Goal: Information Seeking & Learning: Learn about a topic

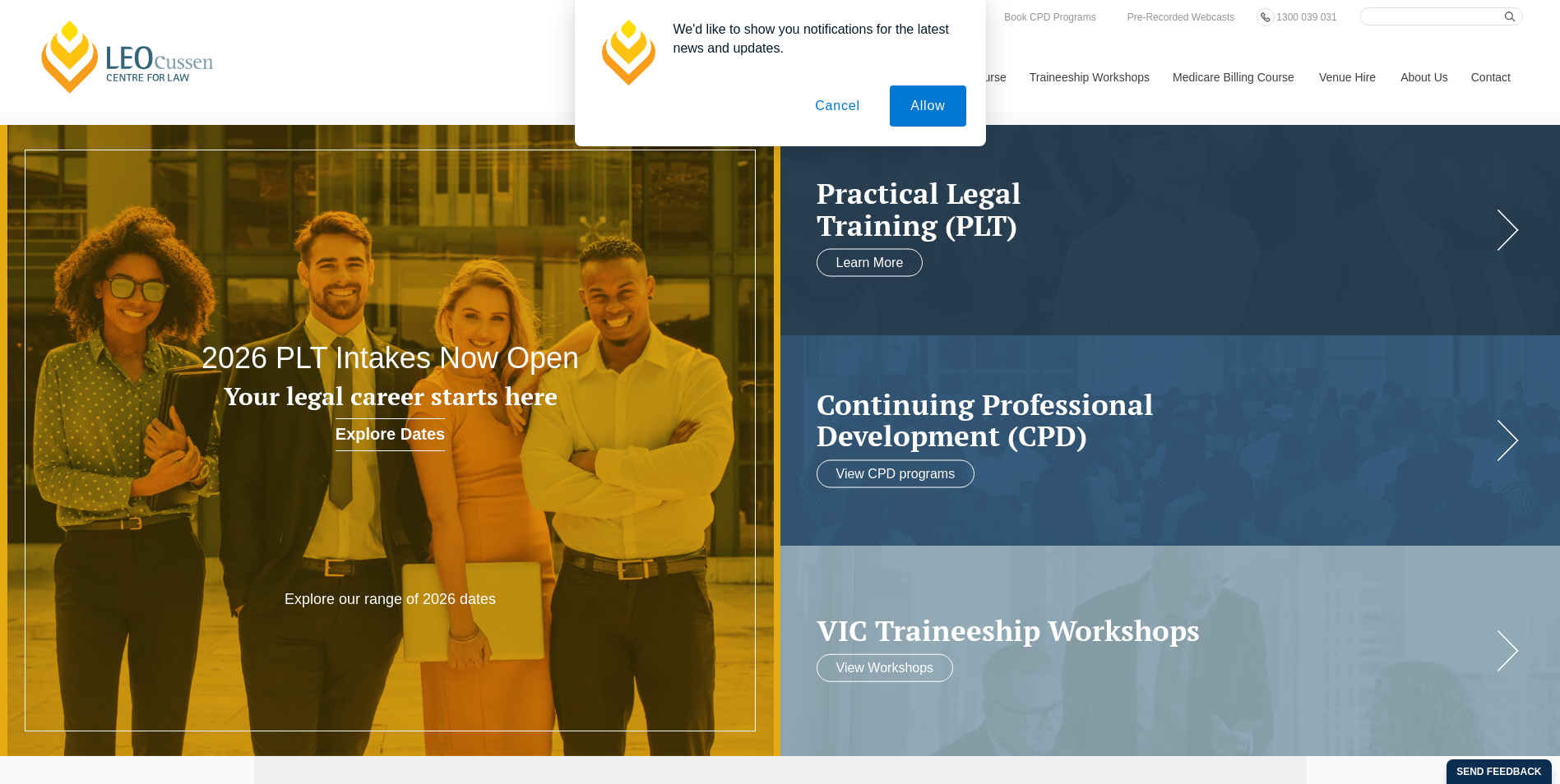
click at [832, 114] on button "Cancel" at bounding box center [838, 106] width 86 height 41
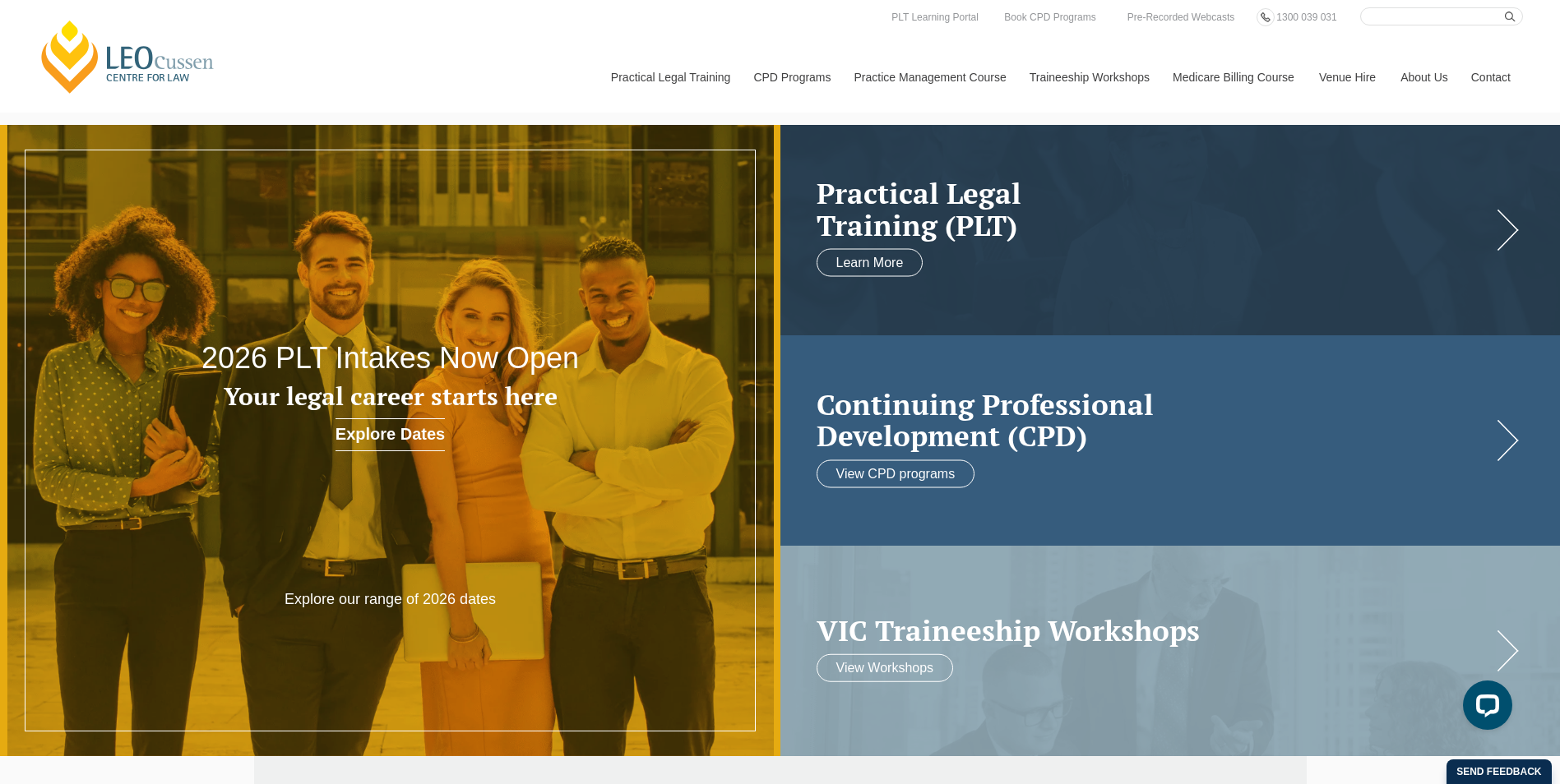
click at [1492, 444] on link at bounding box center [1171, 440] width 781 height 211
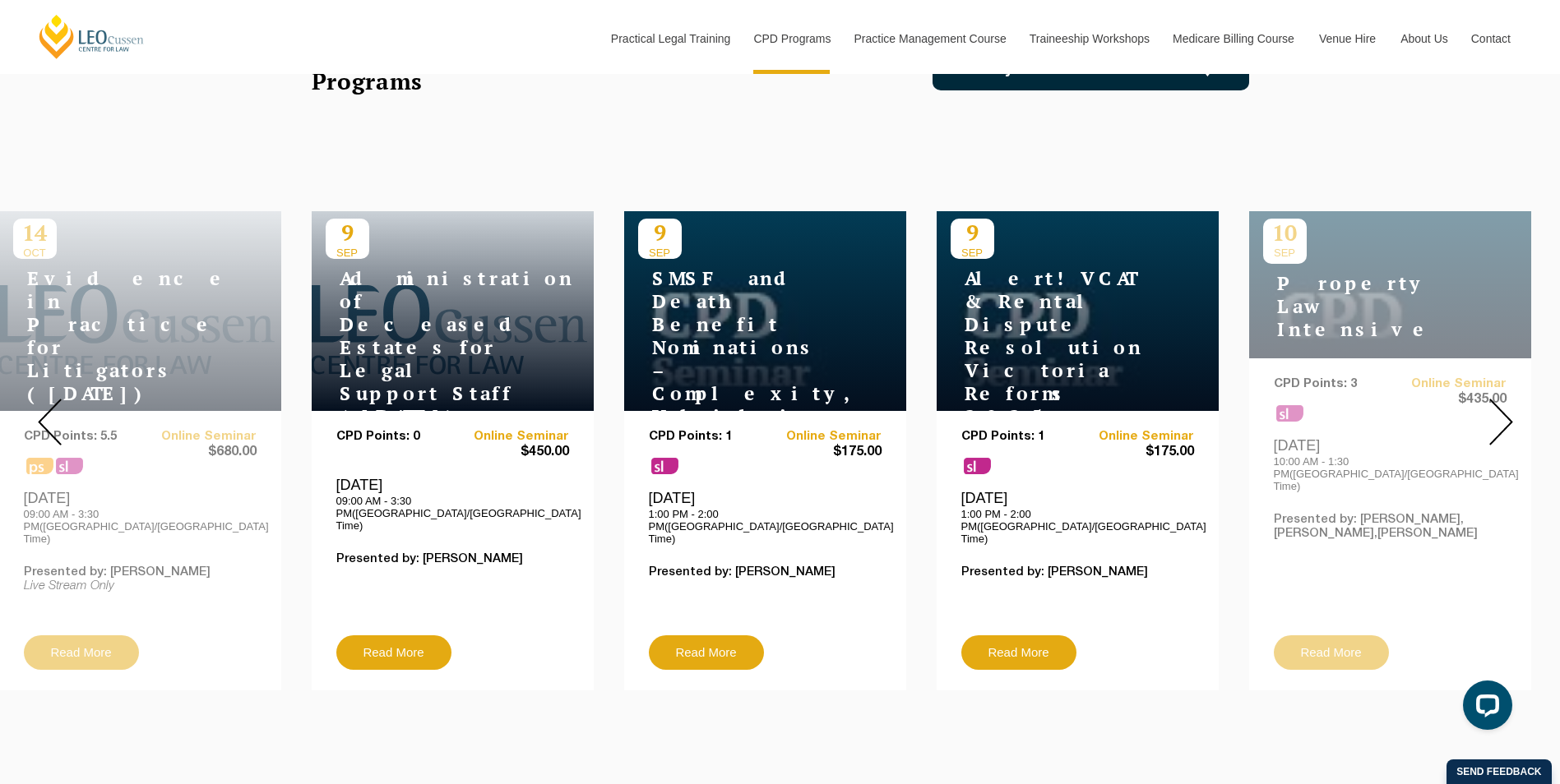
scroll to position [548, 0]
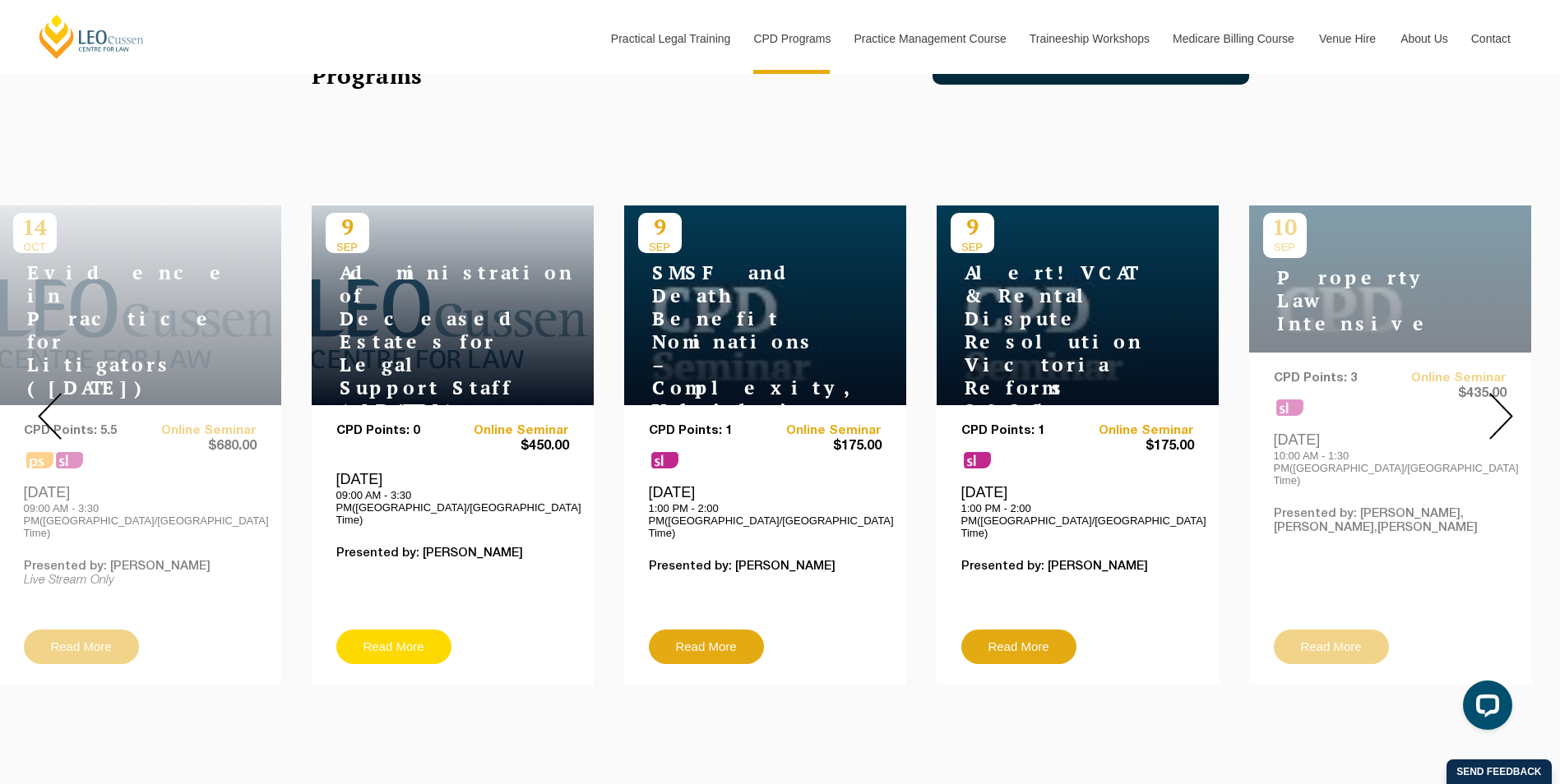
click at [403, 629] on link "Read More" at bounding box center [393, 647] width 115 height 35
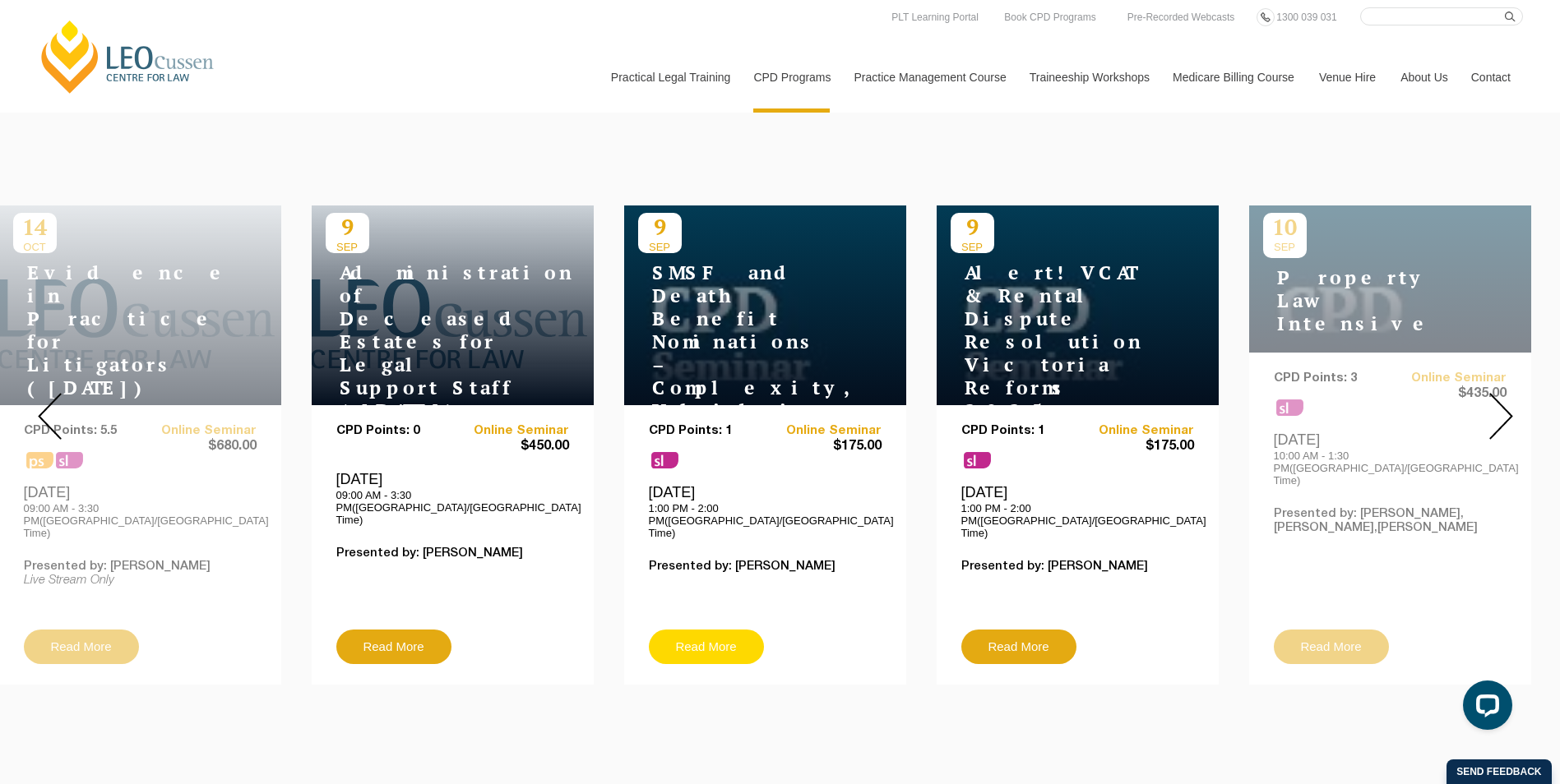
click at [709, 629] on link "Read More" at bounding box center [706, 647] width 115 height 35
click at [49, 406] on img at bounding box center [50, 416] width 24 height 47
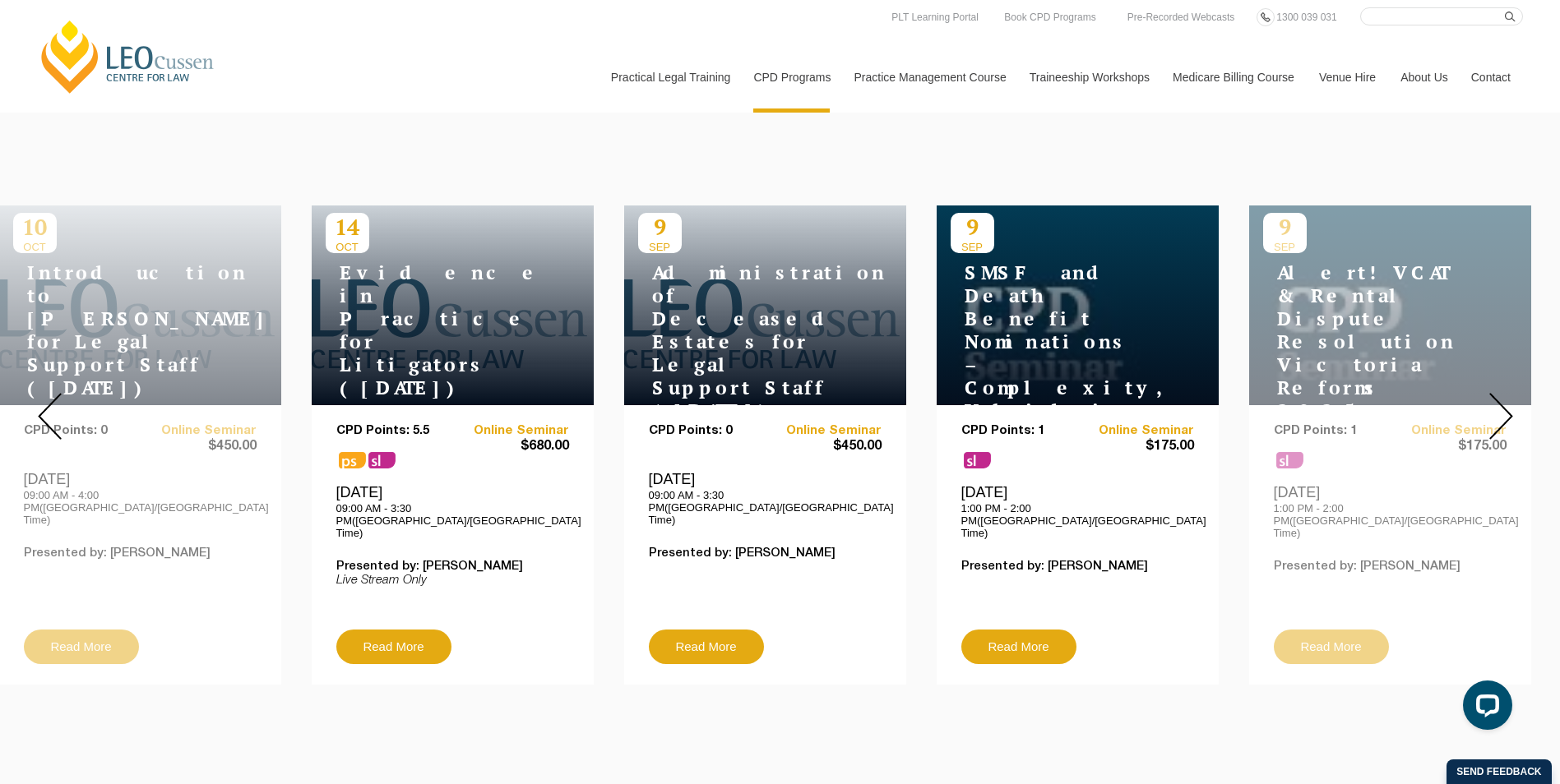
click at [1501, 406] on img at bounding box center [1501, 416] width 24 height 47
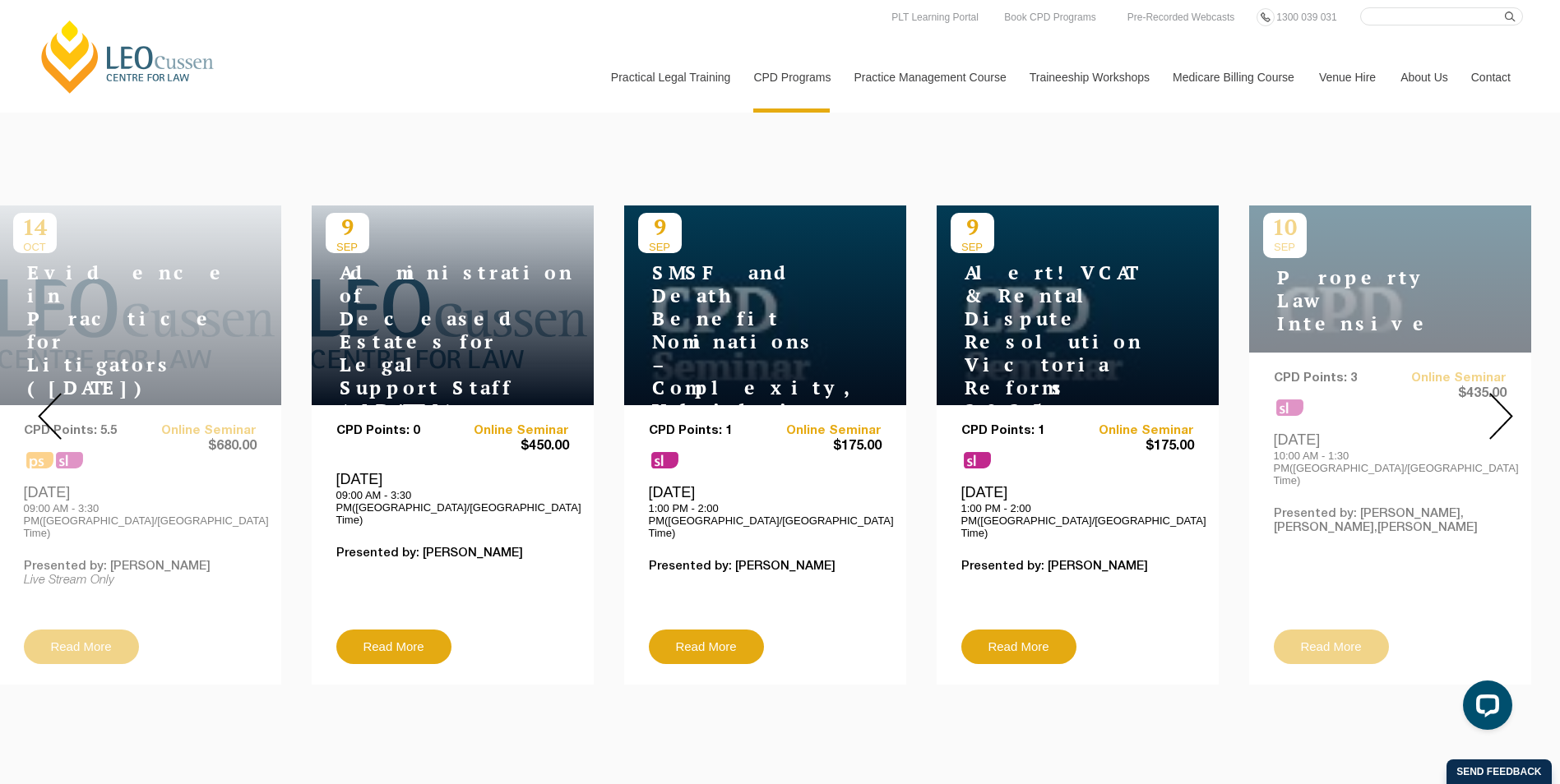
click at [1501, 406] on img at bounding box center [1501, 416] width 24 height 47
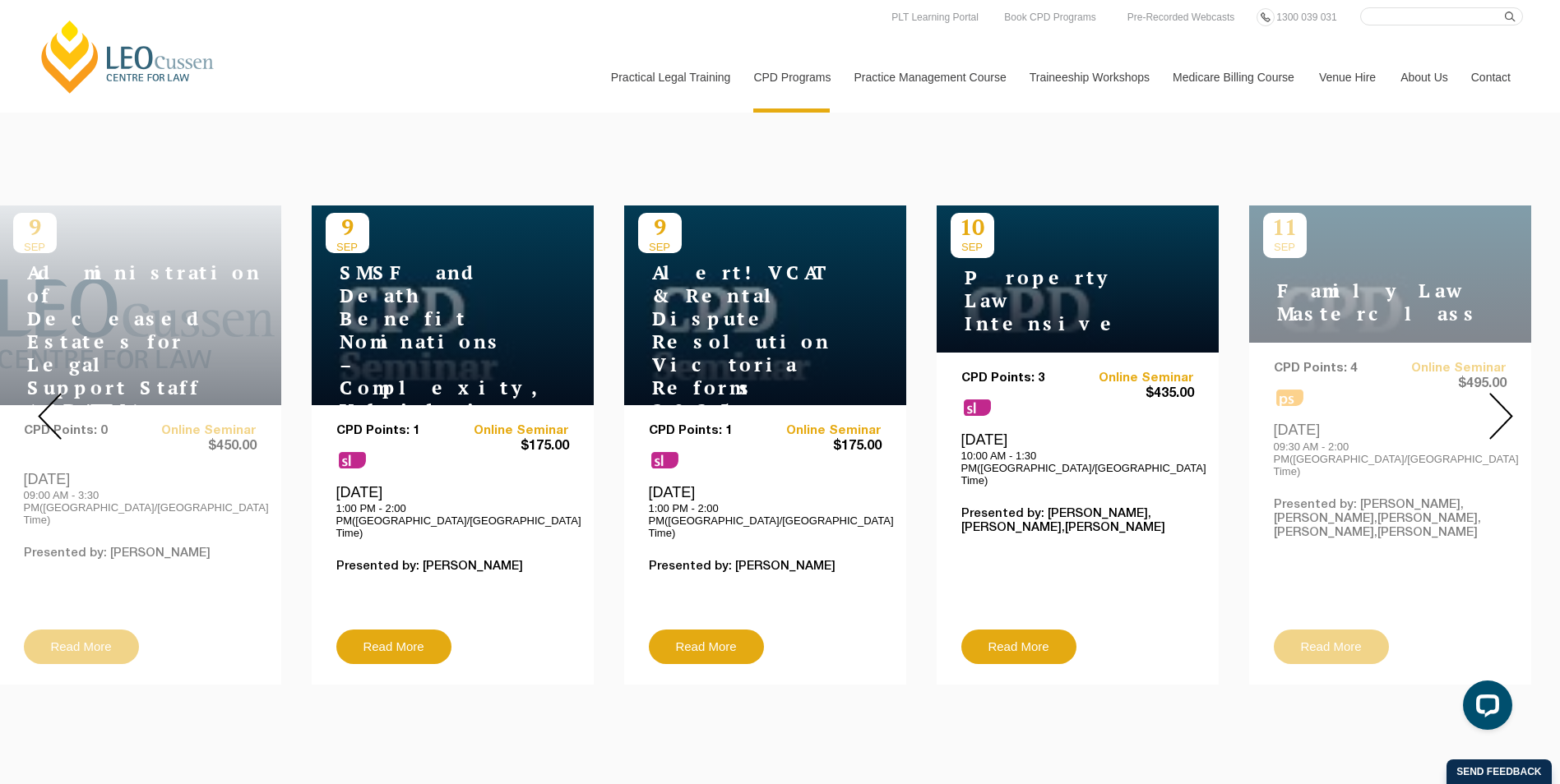
click at [1501, 406] on img at bounding box center [1501, 416] width 24 height 47
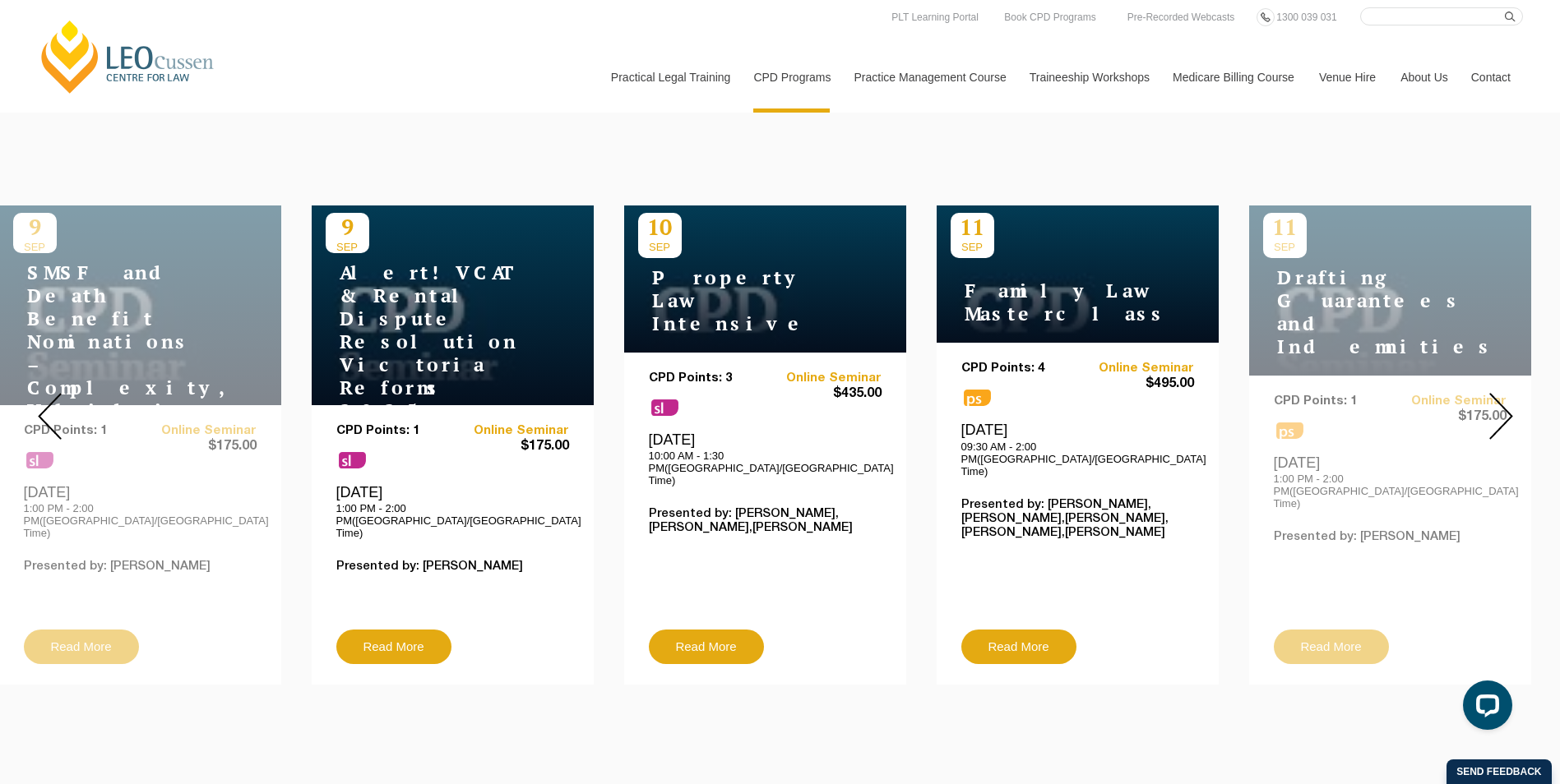
click at [46, 403] on img at bounding box center [50, 416] width 24 height 47
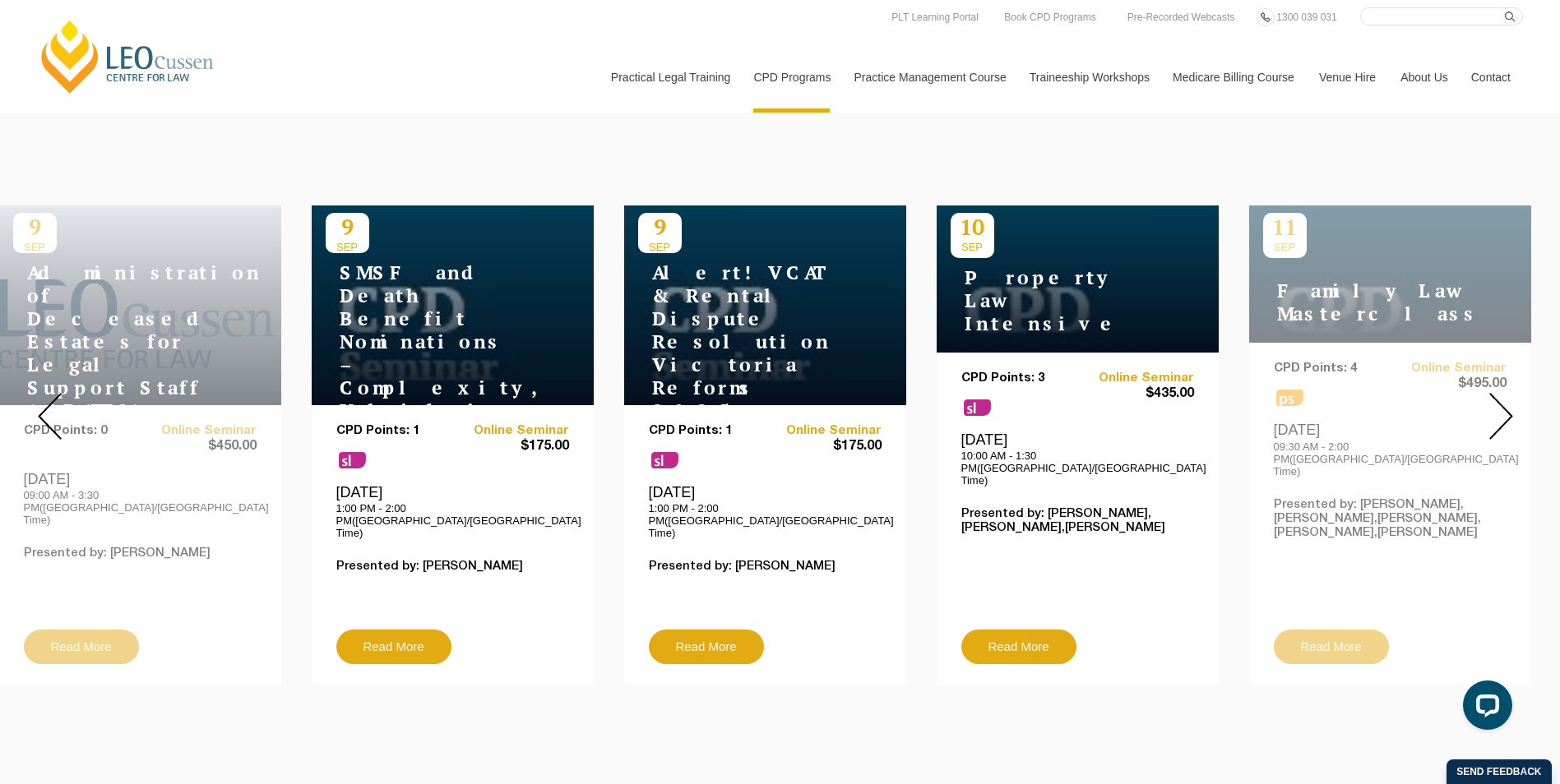
click at [46, 403] on img at bounding box center [50, 416] width 24 height 47
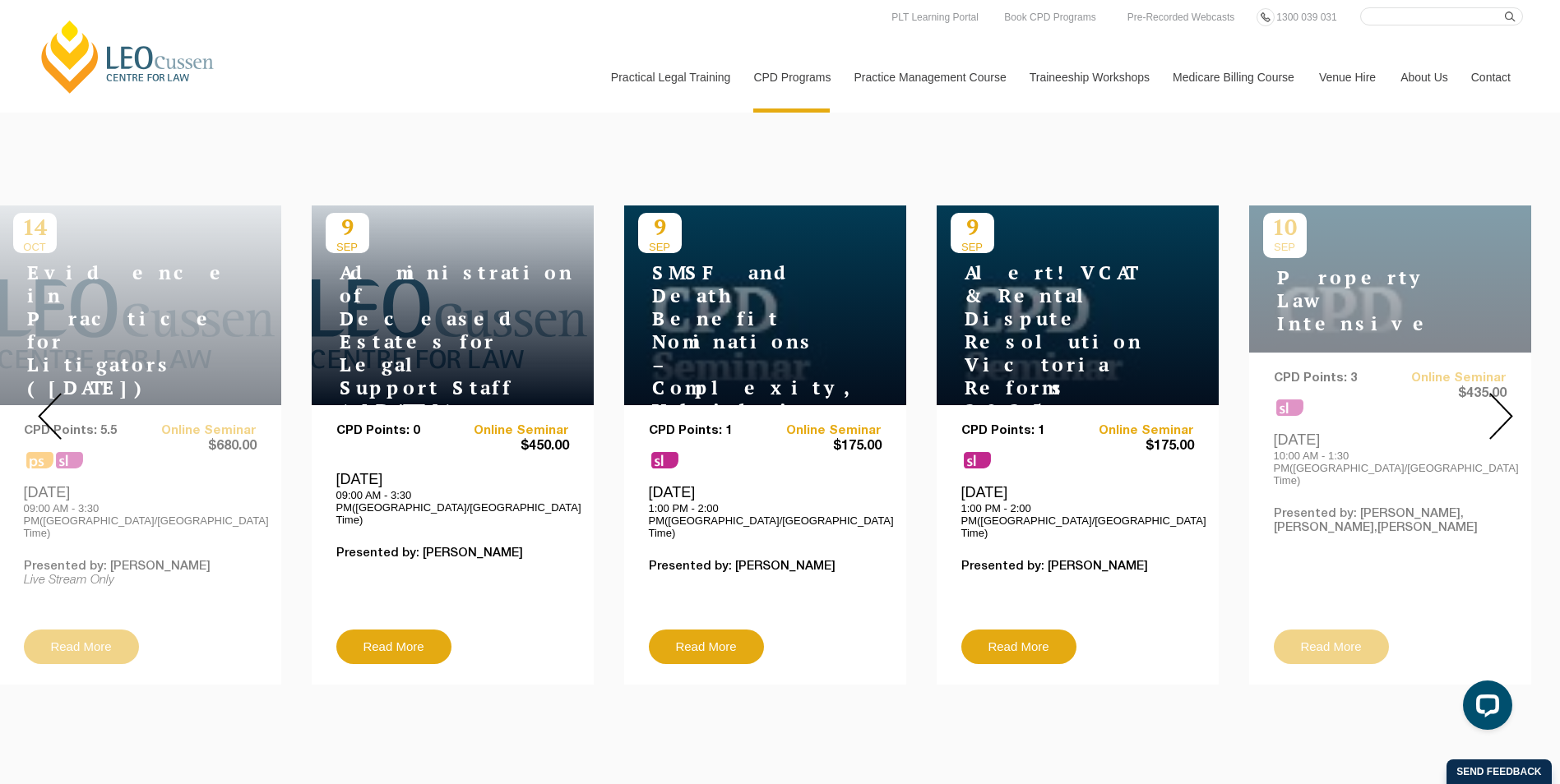
click at [1502, 403] on img at bounding box center [1501, 416] width 24 height 47
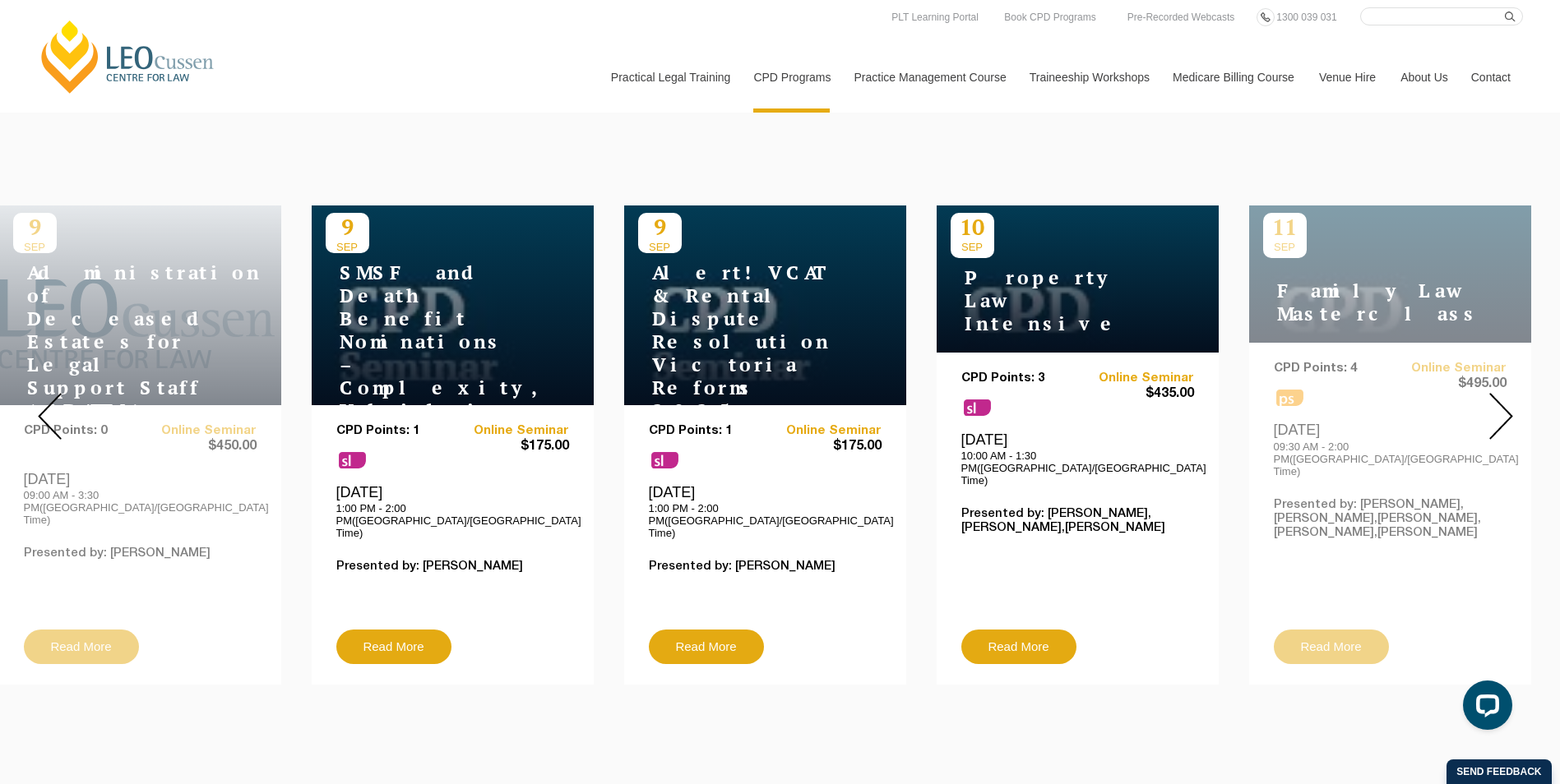
click at [1502, 403] on img at bounding box center [1501, 416] width 24 height 47
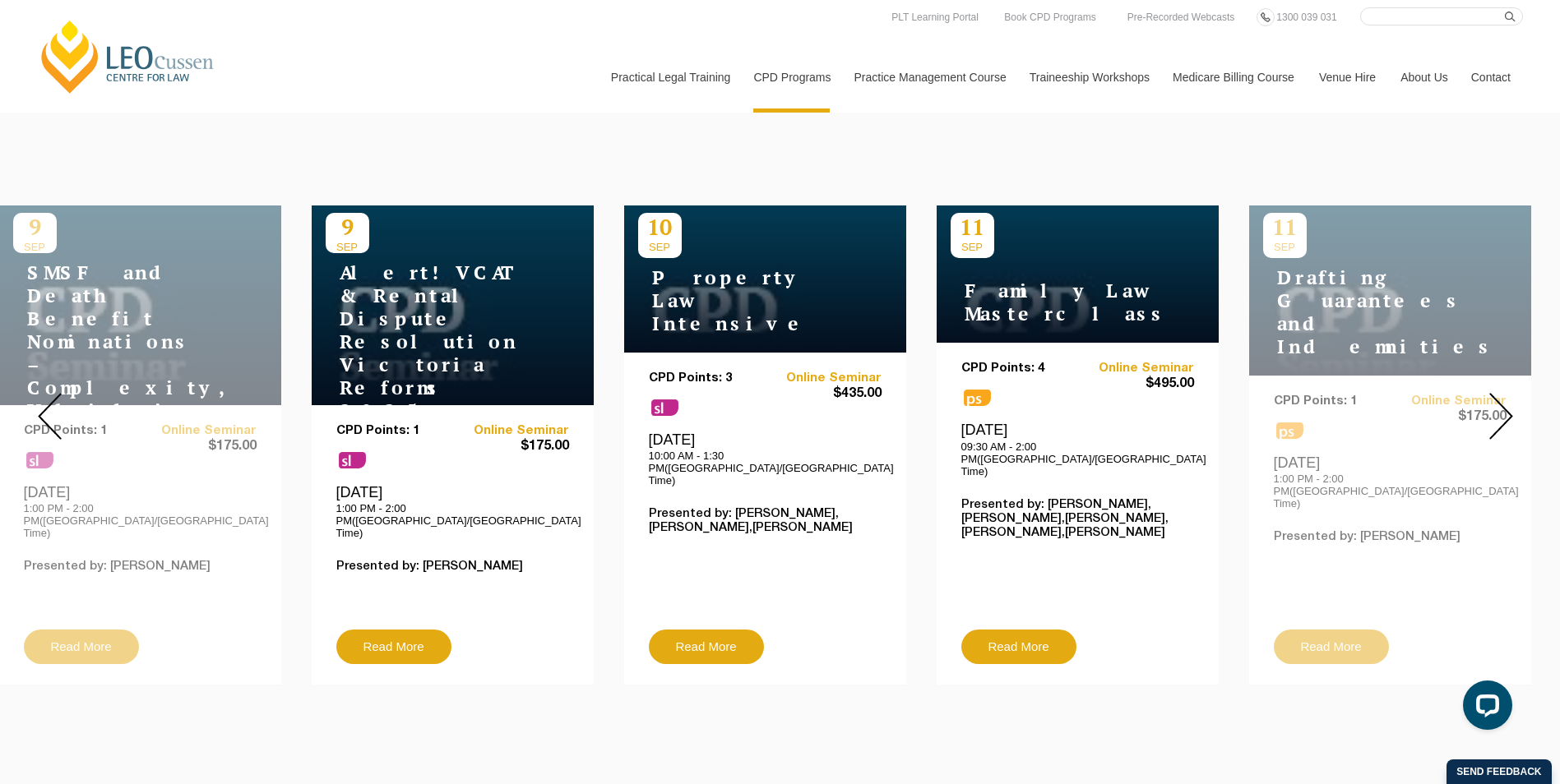
click at [1502, 403] on img at bounding box center [1501, 416] width 24 height 47
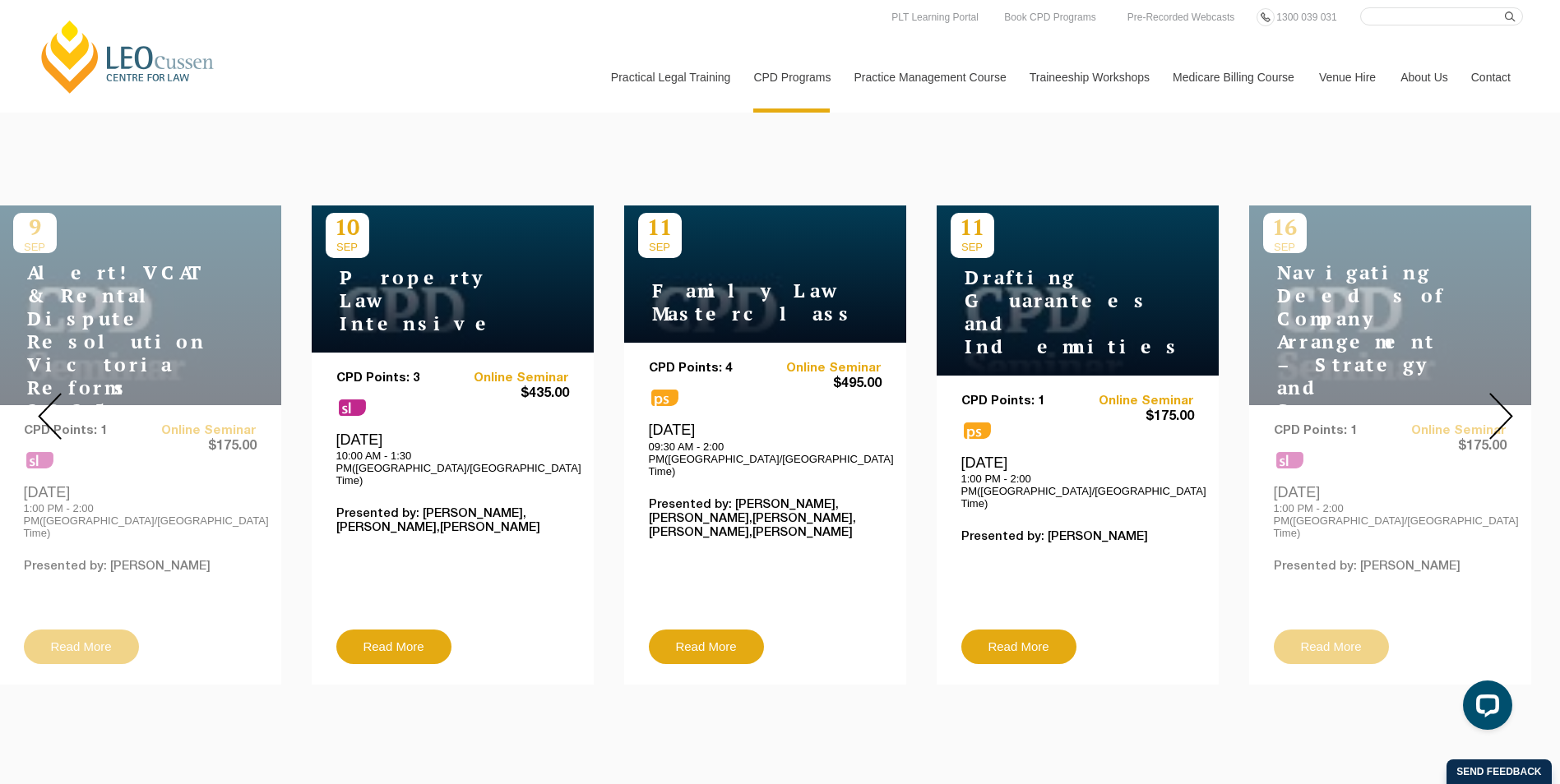
click at [1502, 403] on img at bounding box center [1501, 416] width 24 height 47
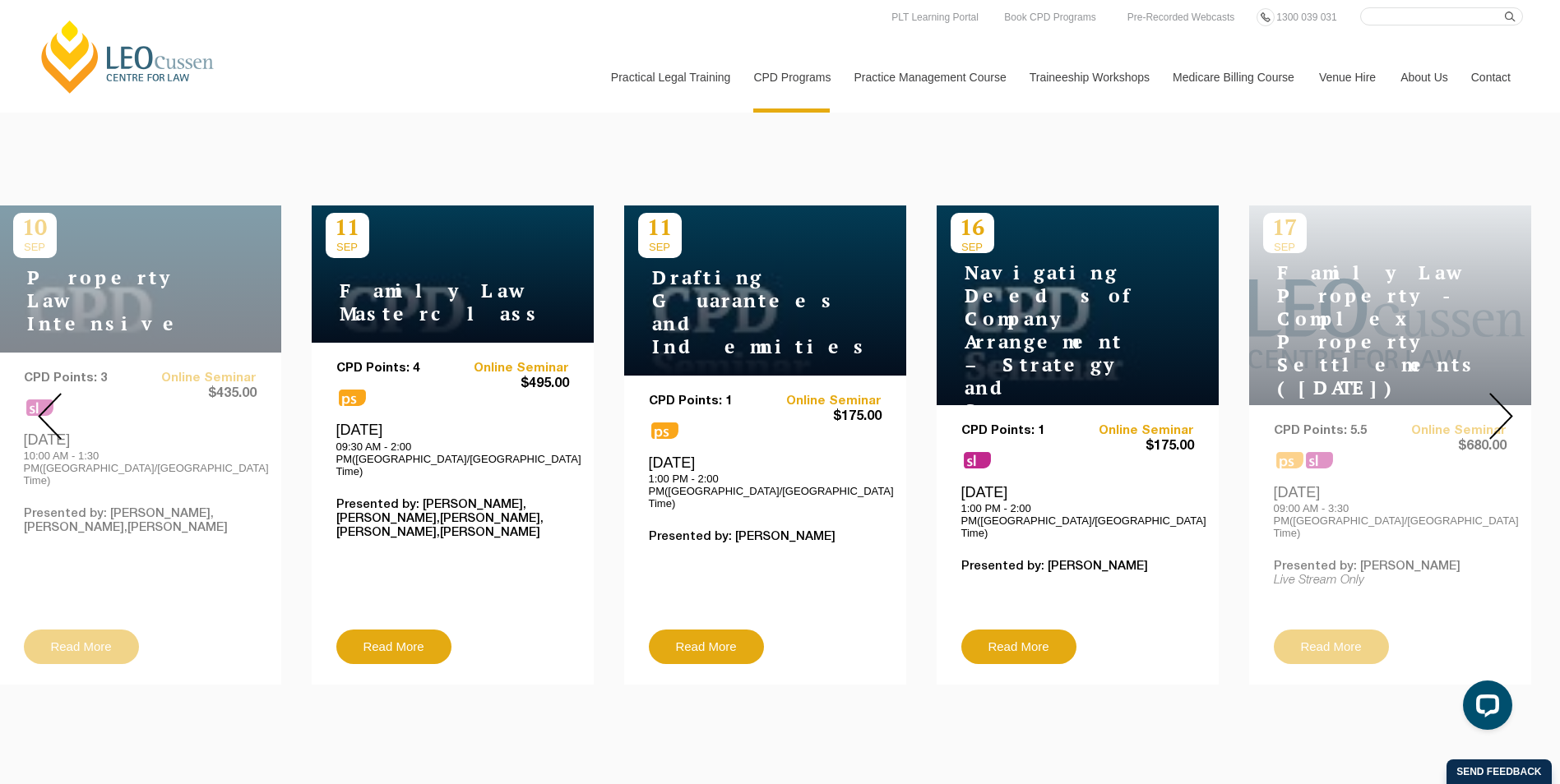
click at [1502, 403] on img at bounding box center [1501, 416] width 24 height 47
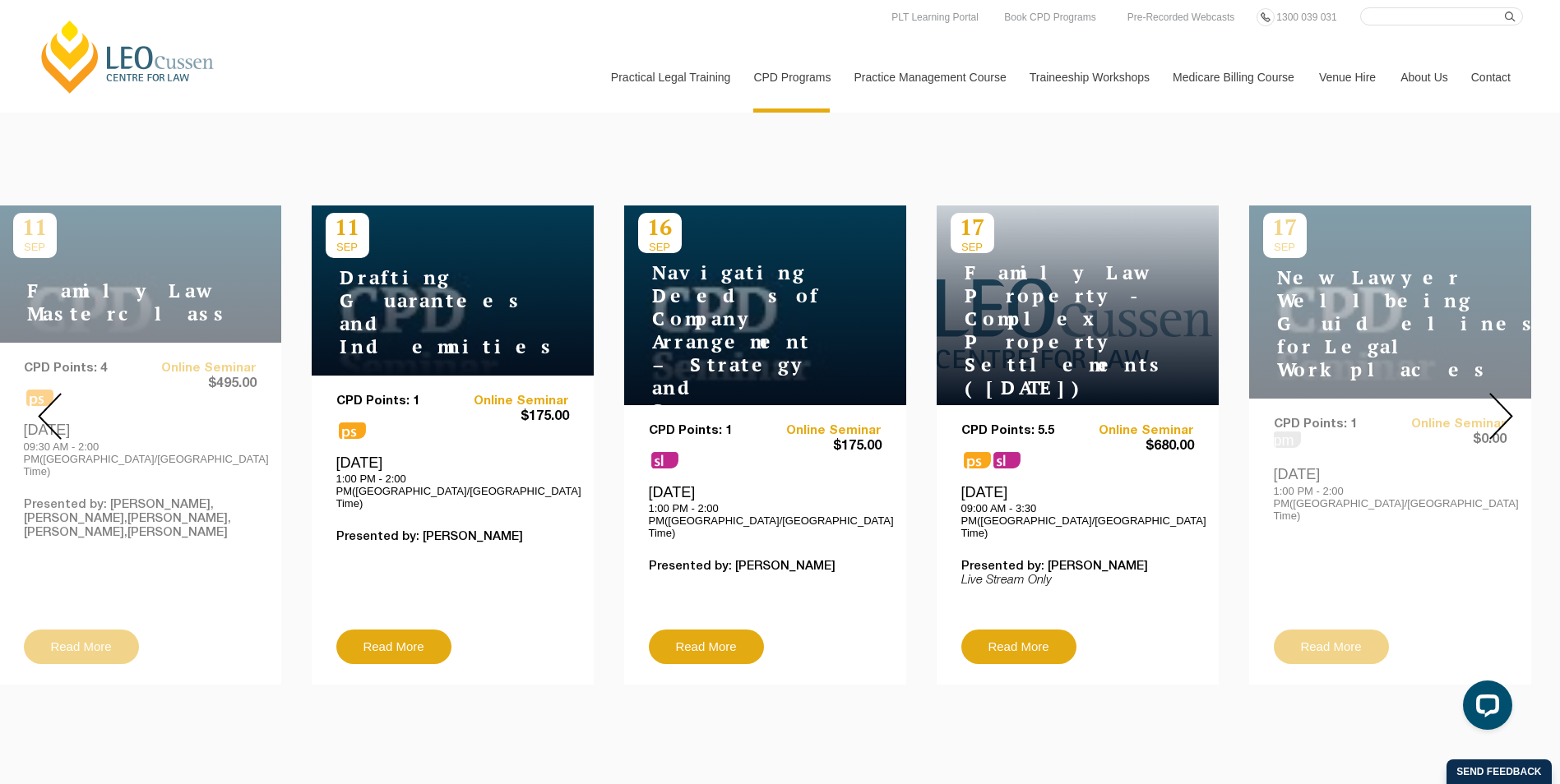
click at [1502, 403] on img at bounding box center [1501, 416] width 24 height 47
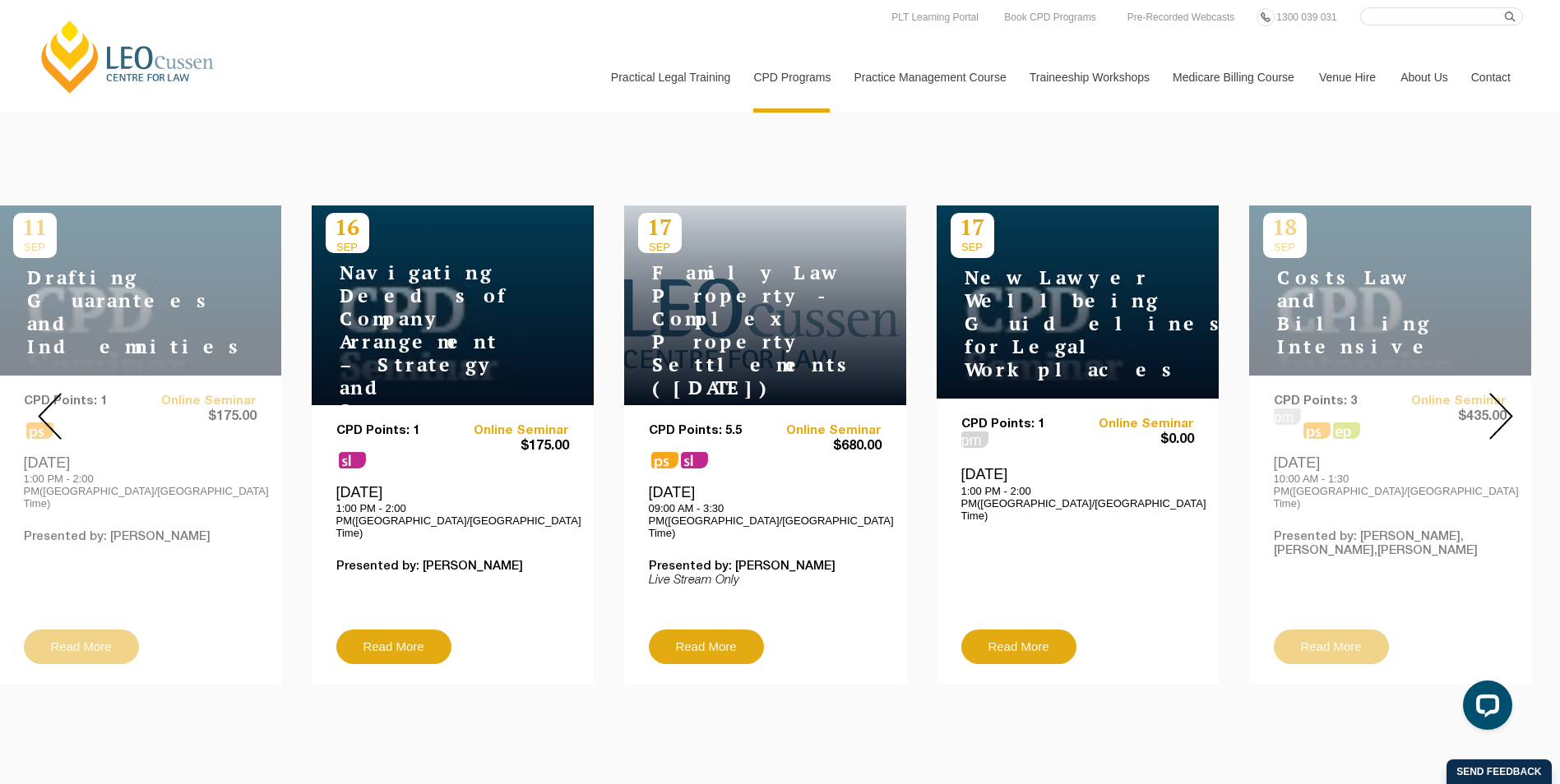
click at [1502, 403] on img at bounding box center [1501, 416] width 24 height 47
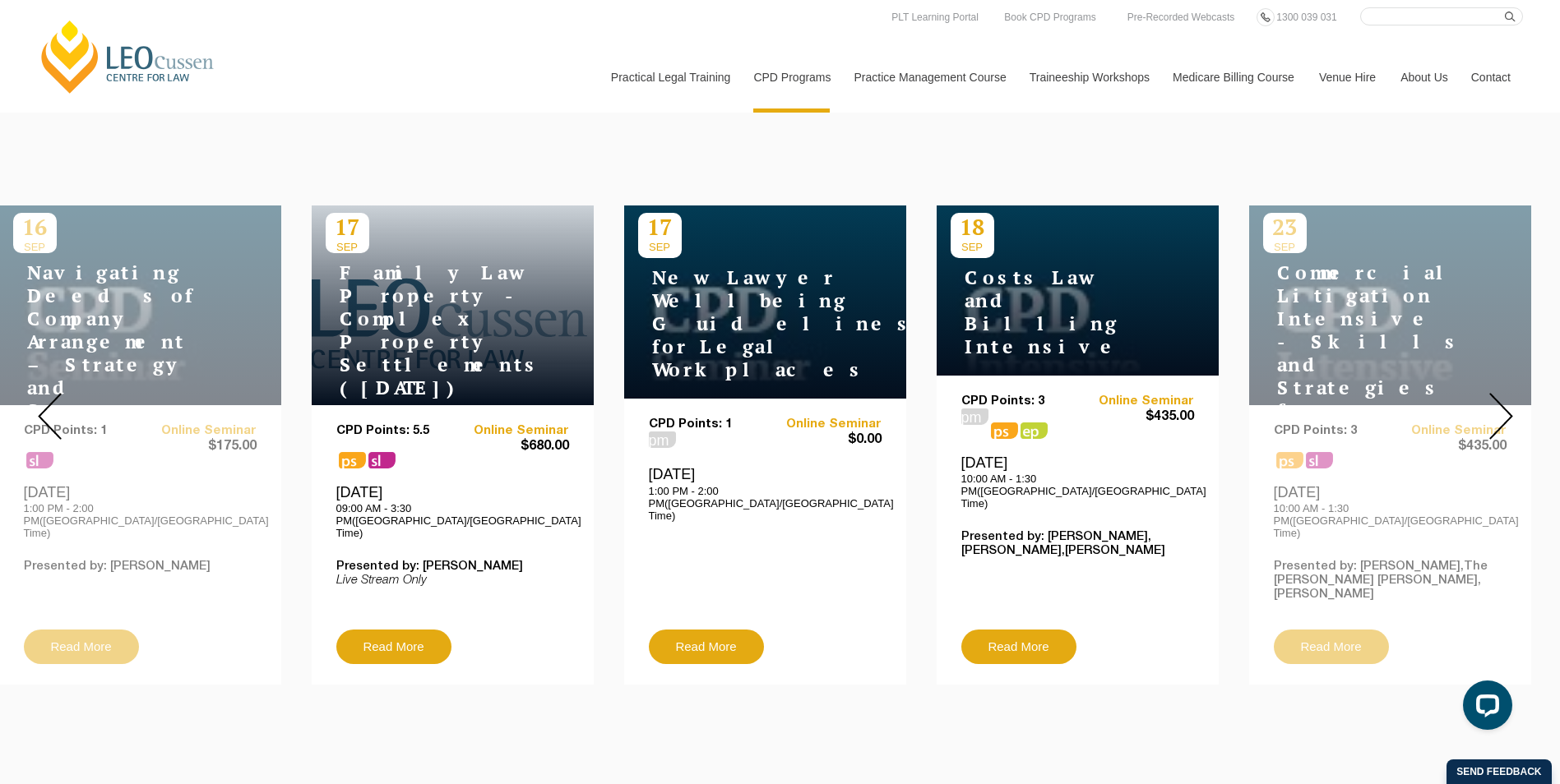
click at [1502, 403] on img at bounding box center [1501, 416] width 24 height 47
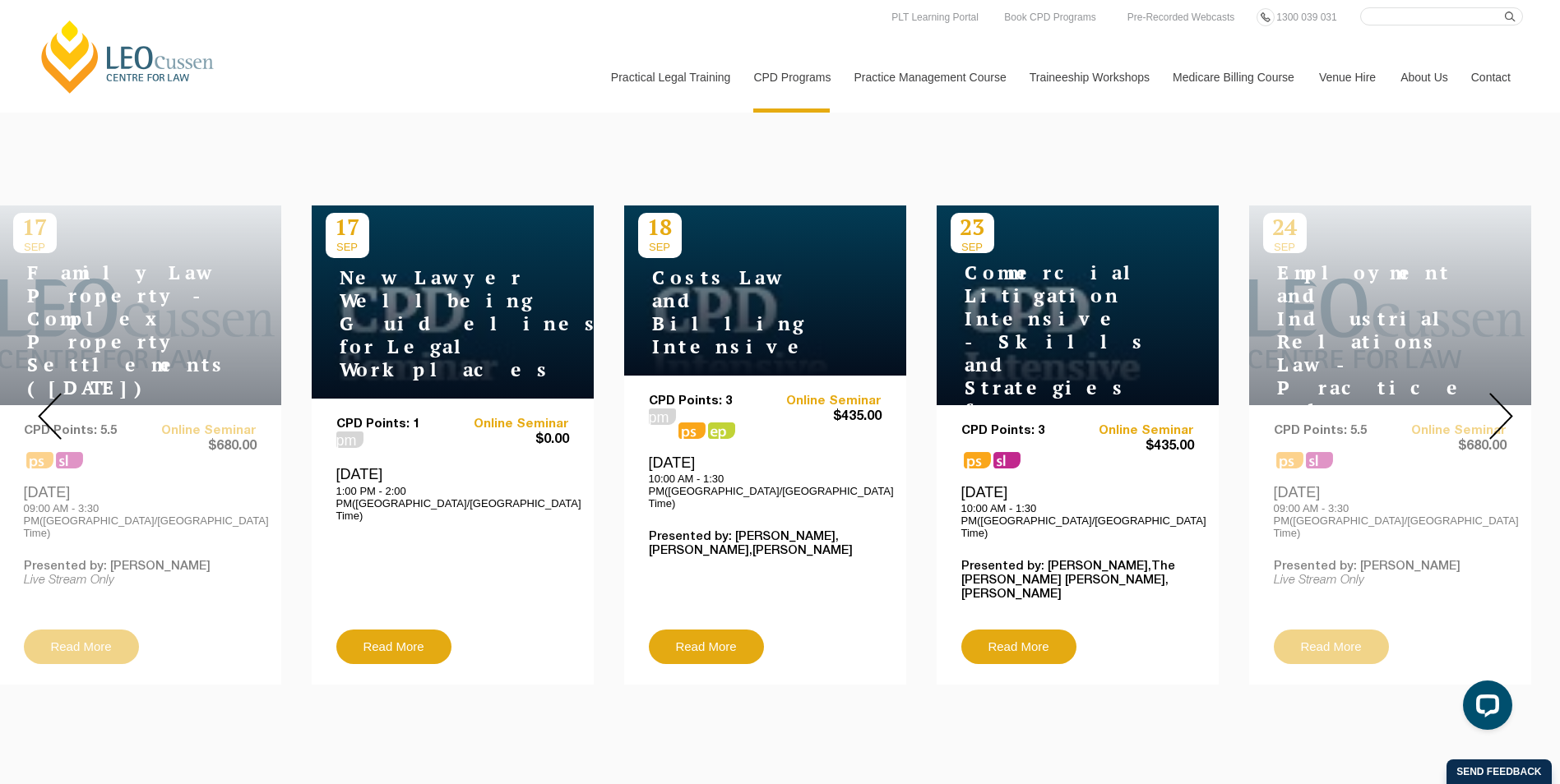
click at [1502, 403] on img at bounding box center [1501, 416] width 24 height 47
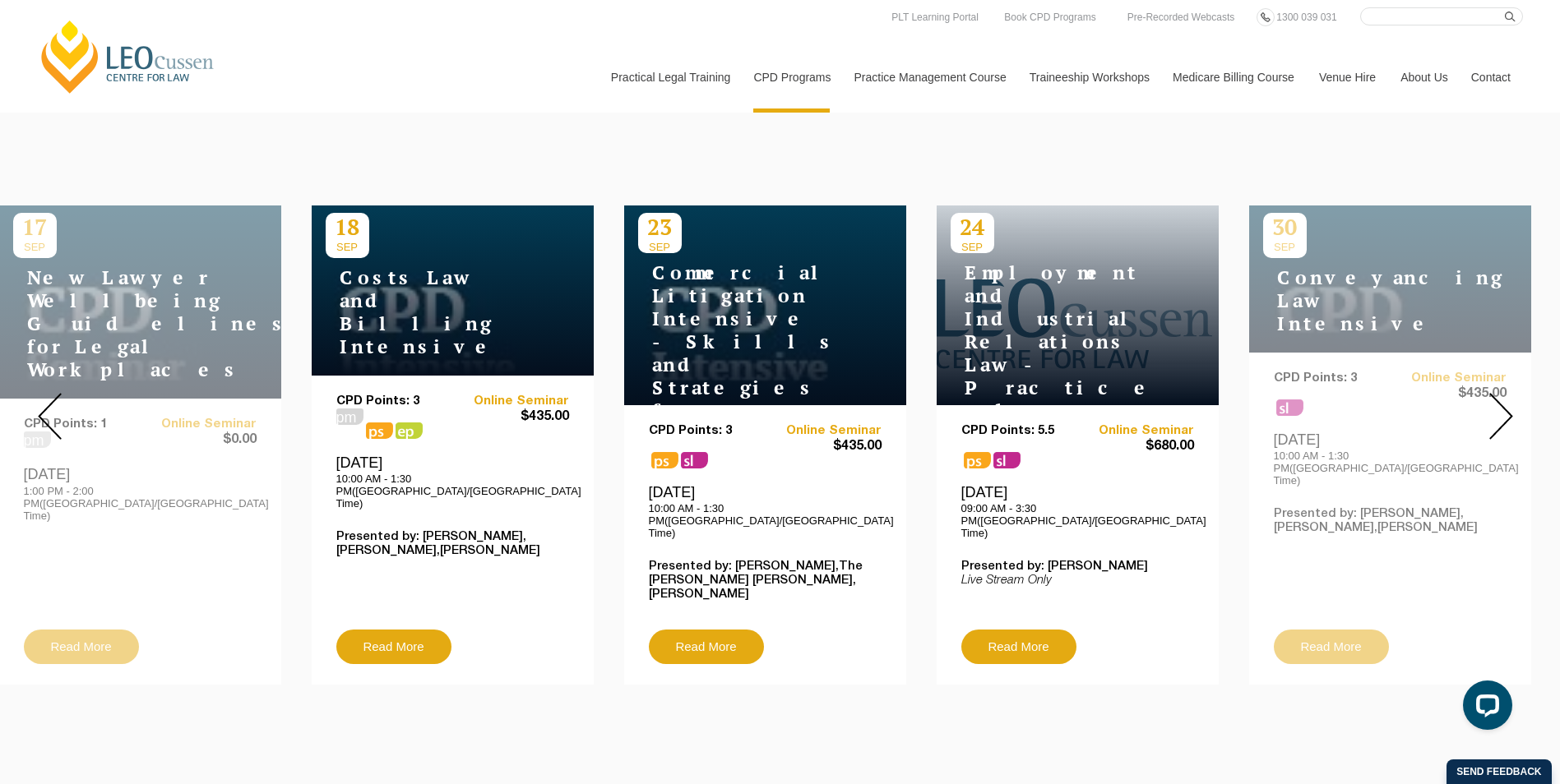
click at [1502, 403] on img at bounding box center [1501, 416] width 24 height 47
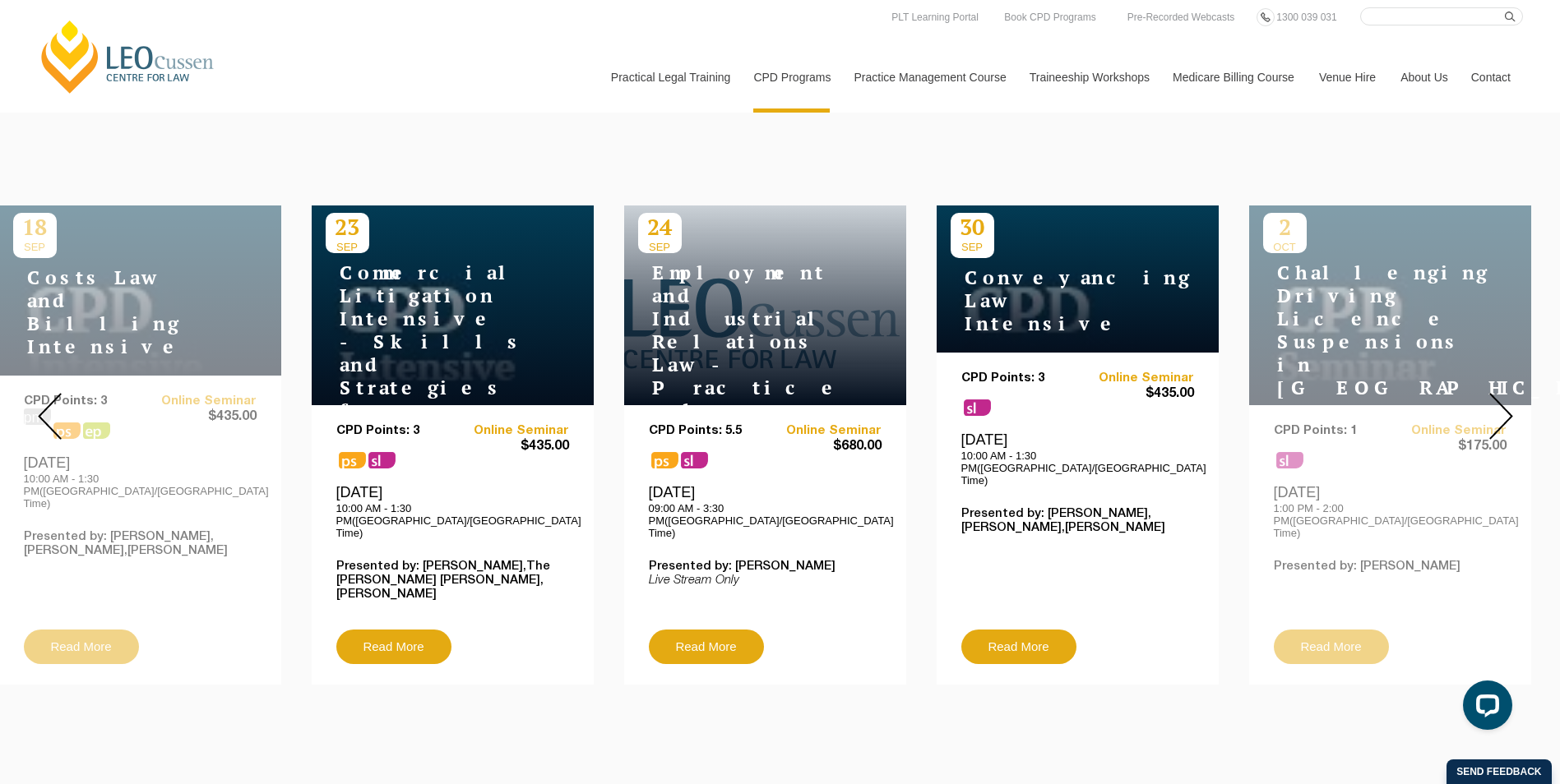
click at [1502, 403] on img at bounding box center [1501, 416] width 24 height 47
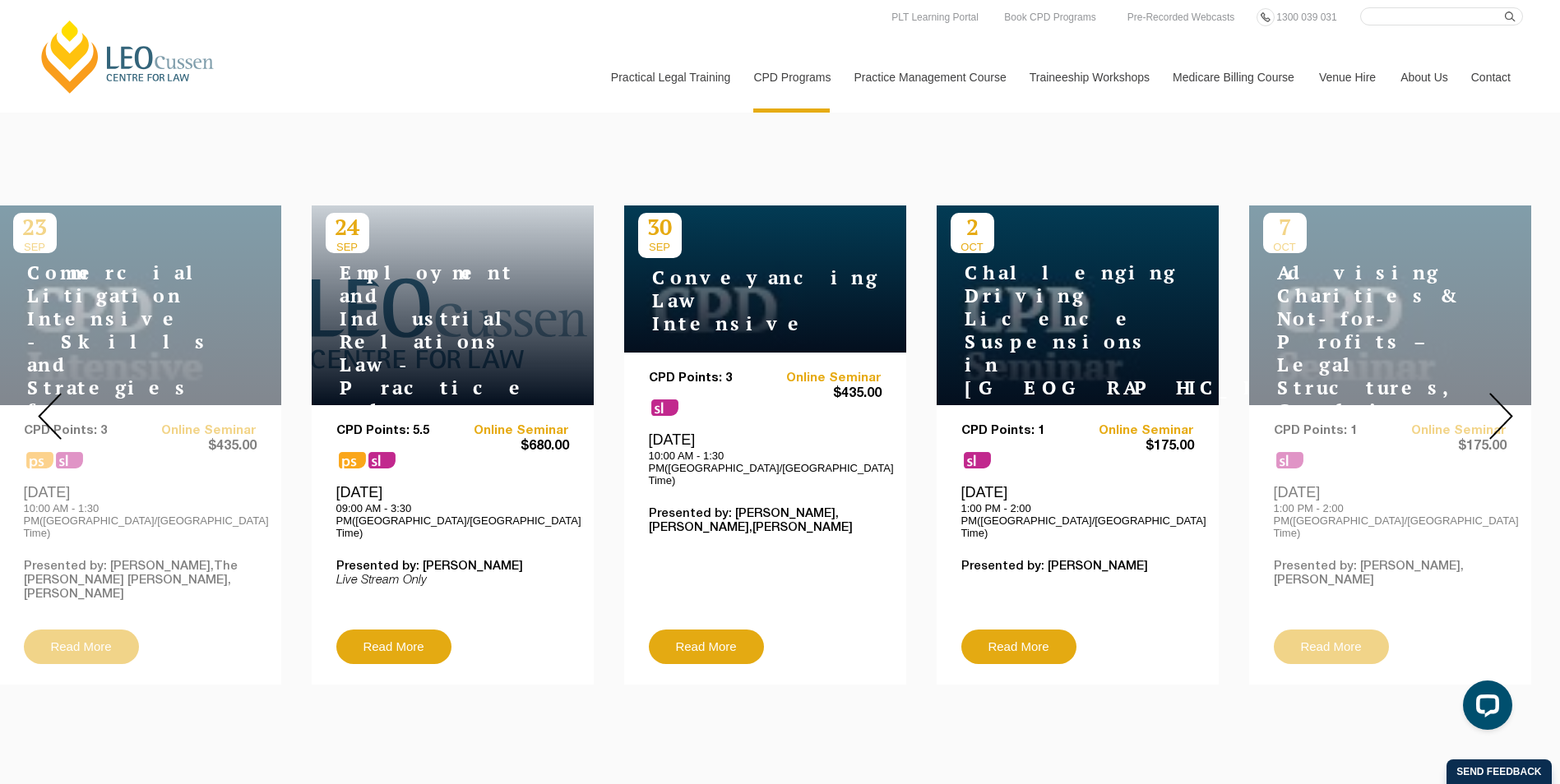
click at [1502, 403] on img at bounding box center [1501, 416] width 24 height 47
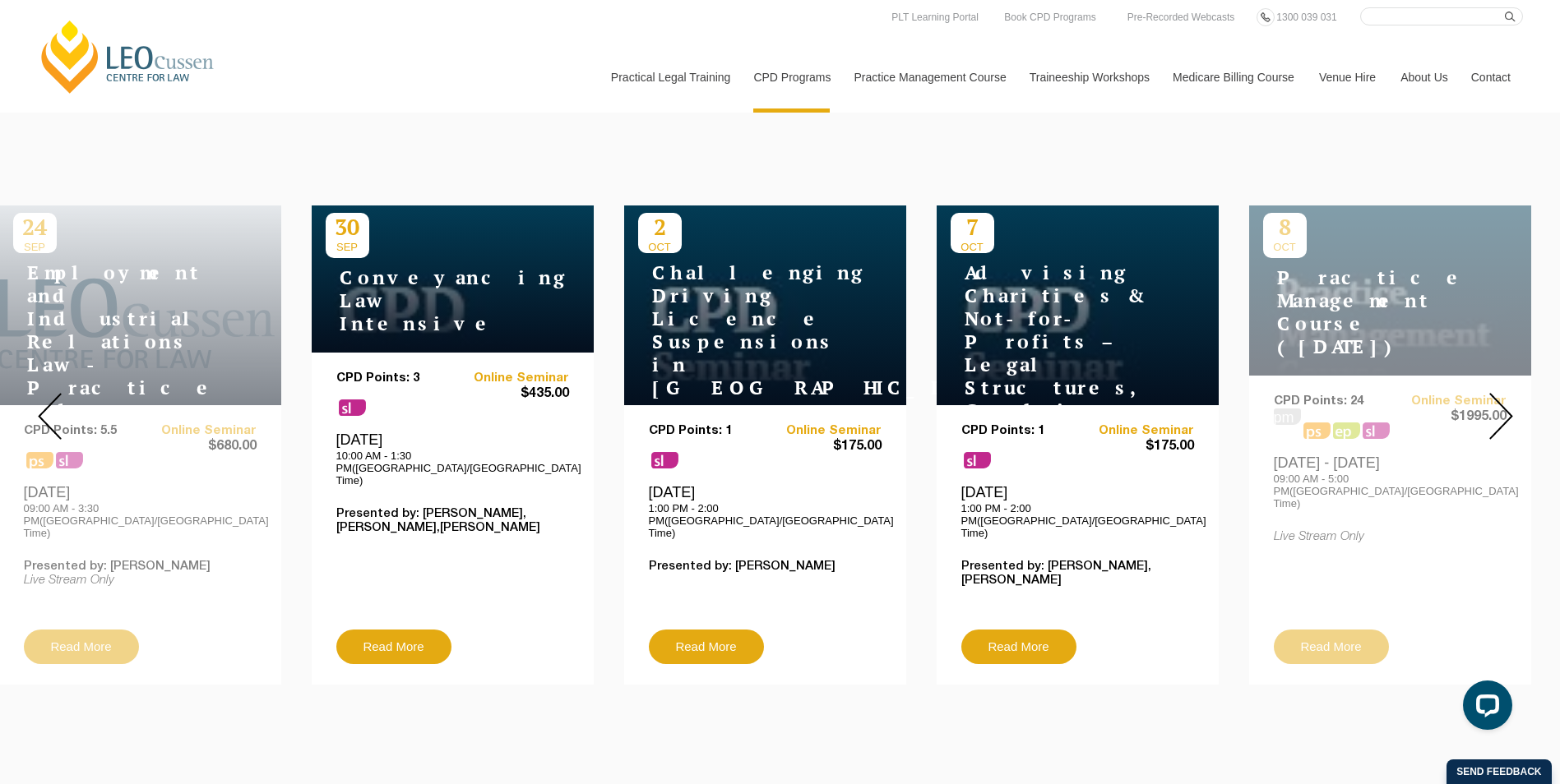
click at [1502, 403] on img at bounding box center [1501, 416] width 24 height 47
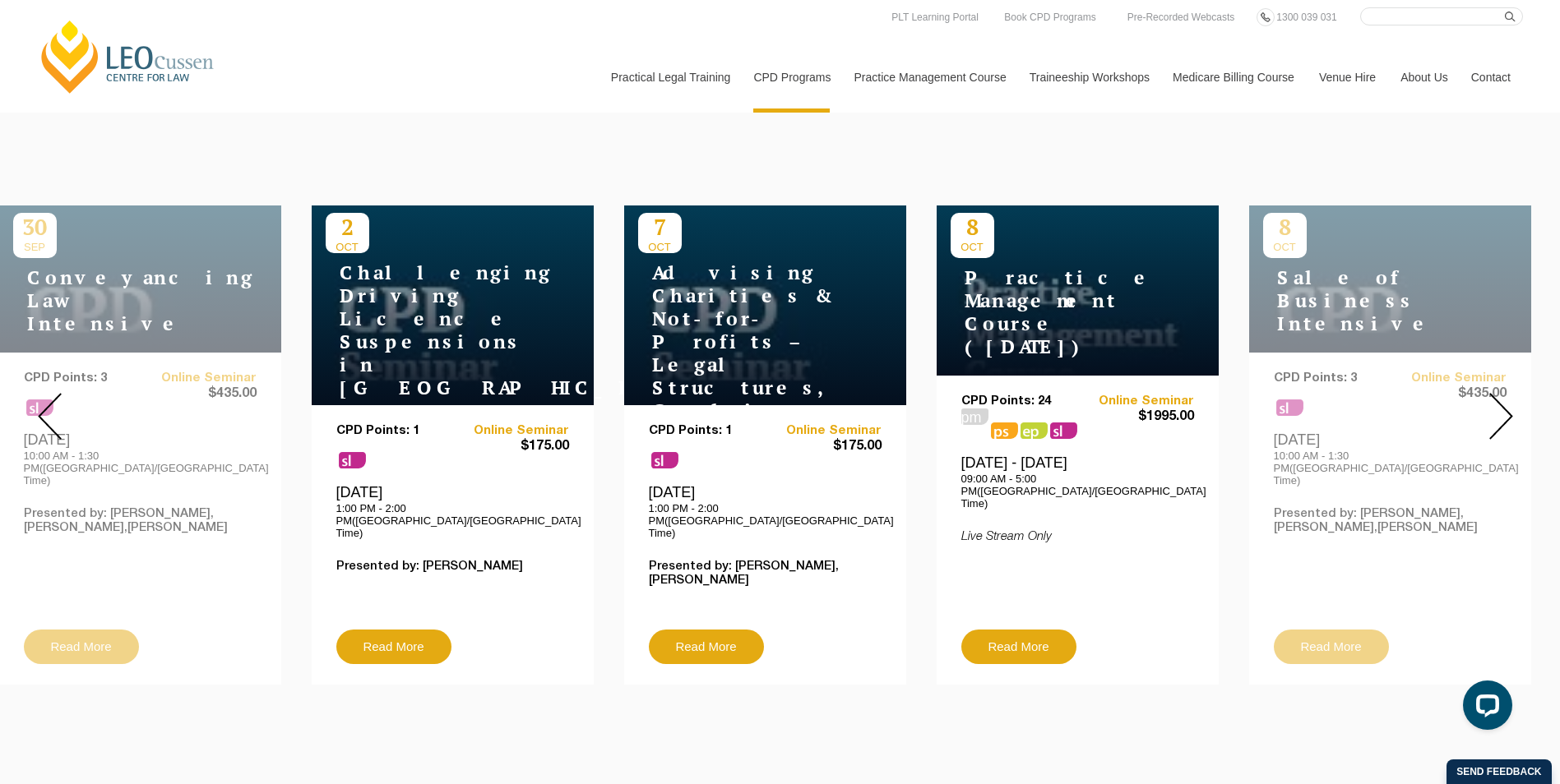
click at [1502, 403] on img at bounding box center [1501, 416] width 24 height 47
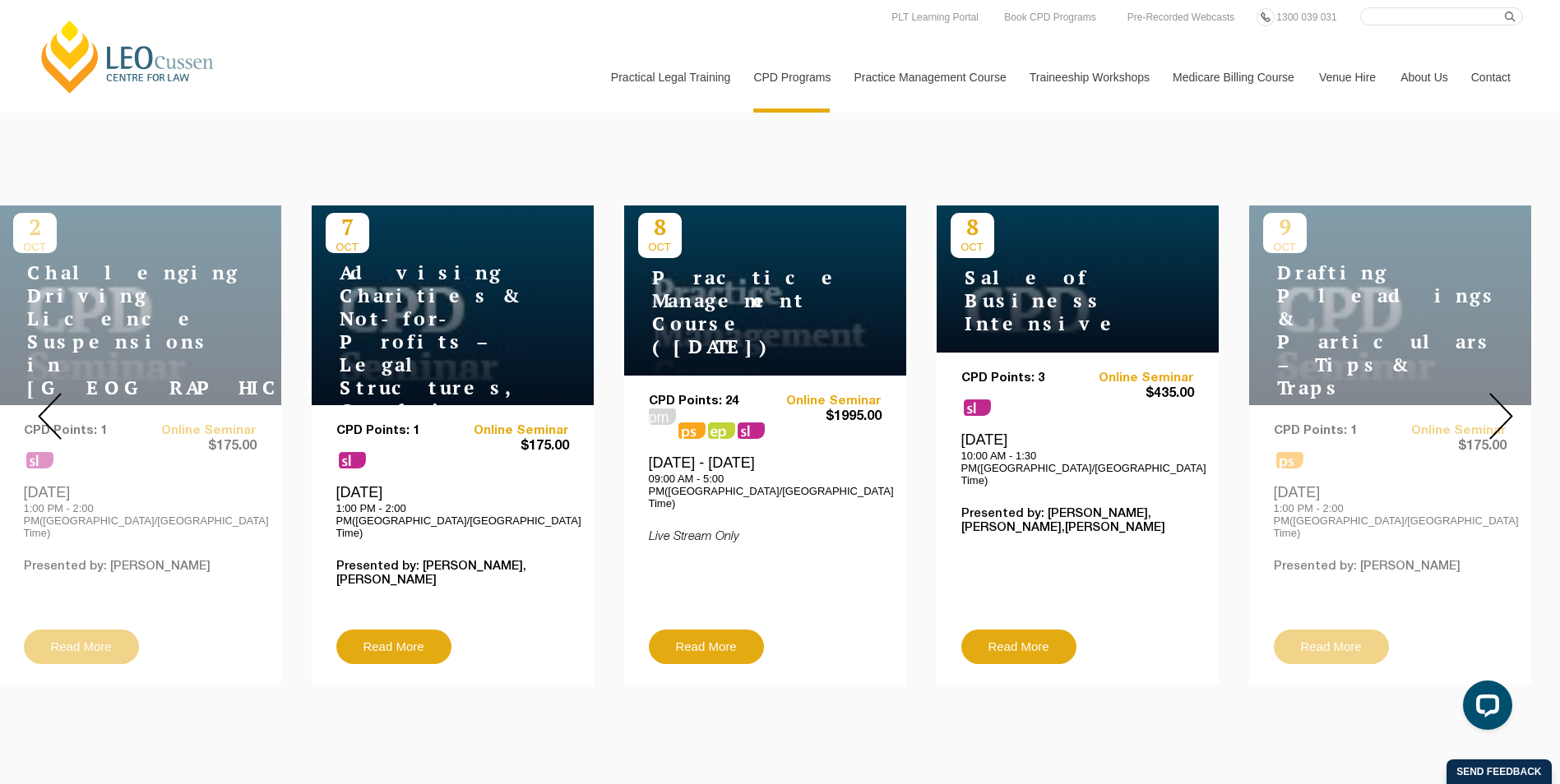
click at [1502, 403] on img at bounding box center [1501, 416] width 24 height 47
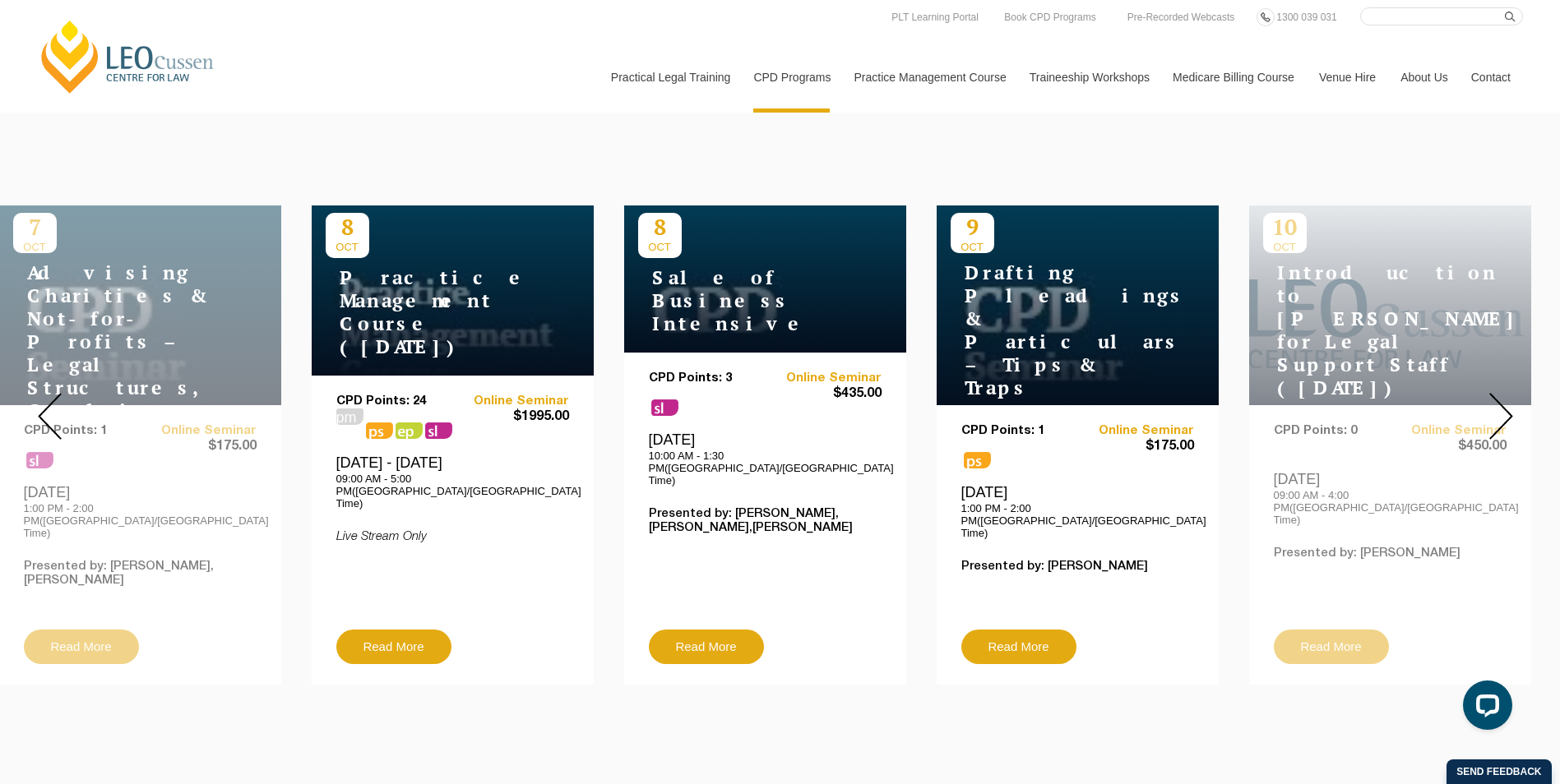
click at [1502, 403] on img at bounding box center [1501, 416] width 24 height 47
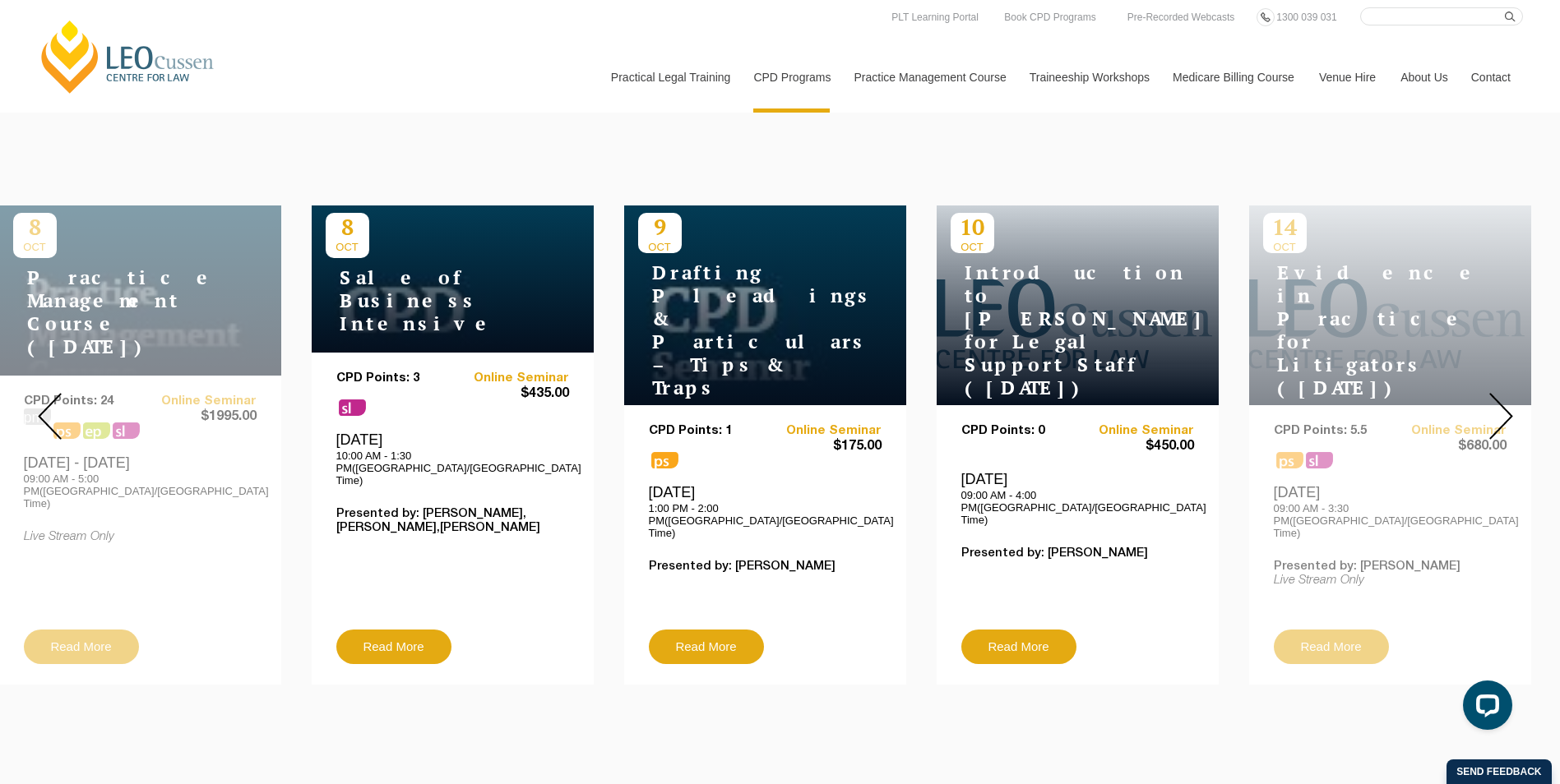
click at [1502, 403] on img at bounding box center [1501, 416] width 24 height 47
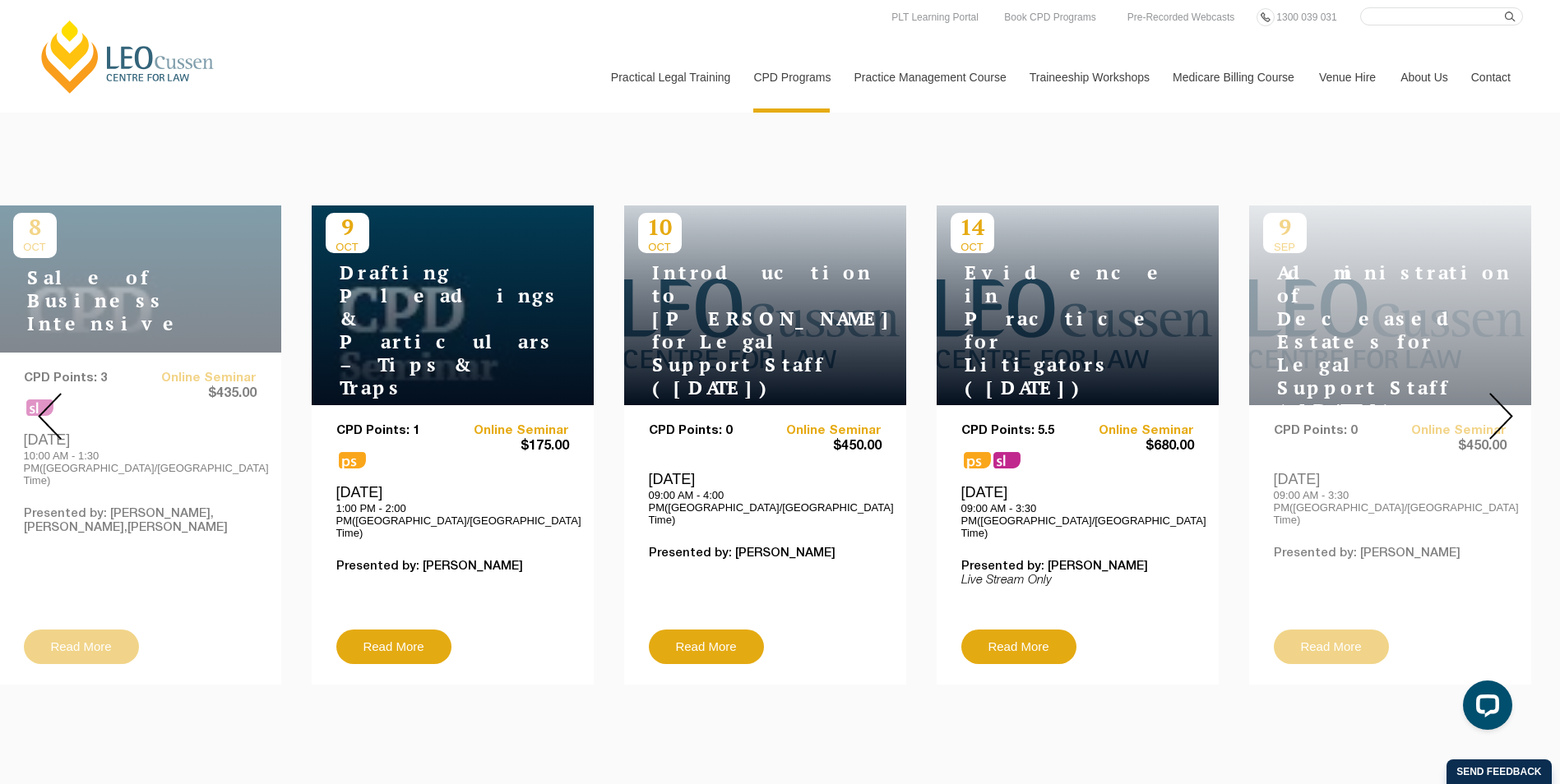
click at [1502, 403] on img at bounding box center [1501, 416] width 24 height 47
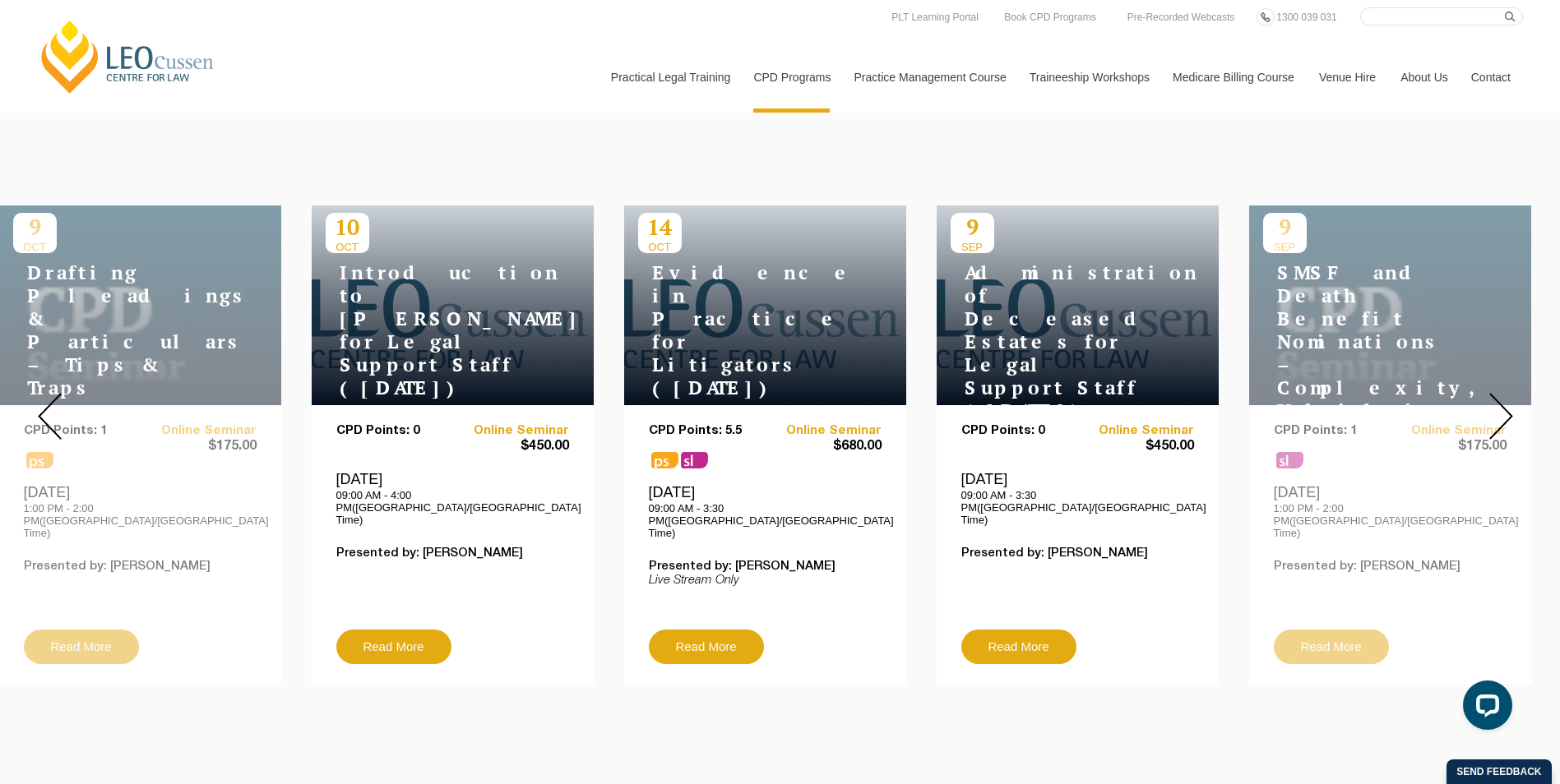
click at [1502, 403] on img at bounding box center [1501, 416] width 24 height 47
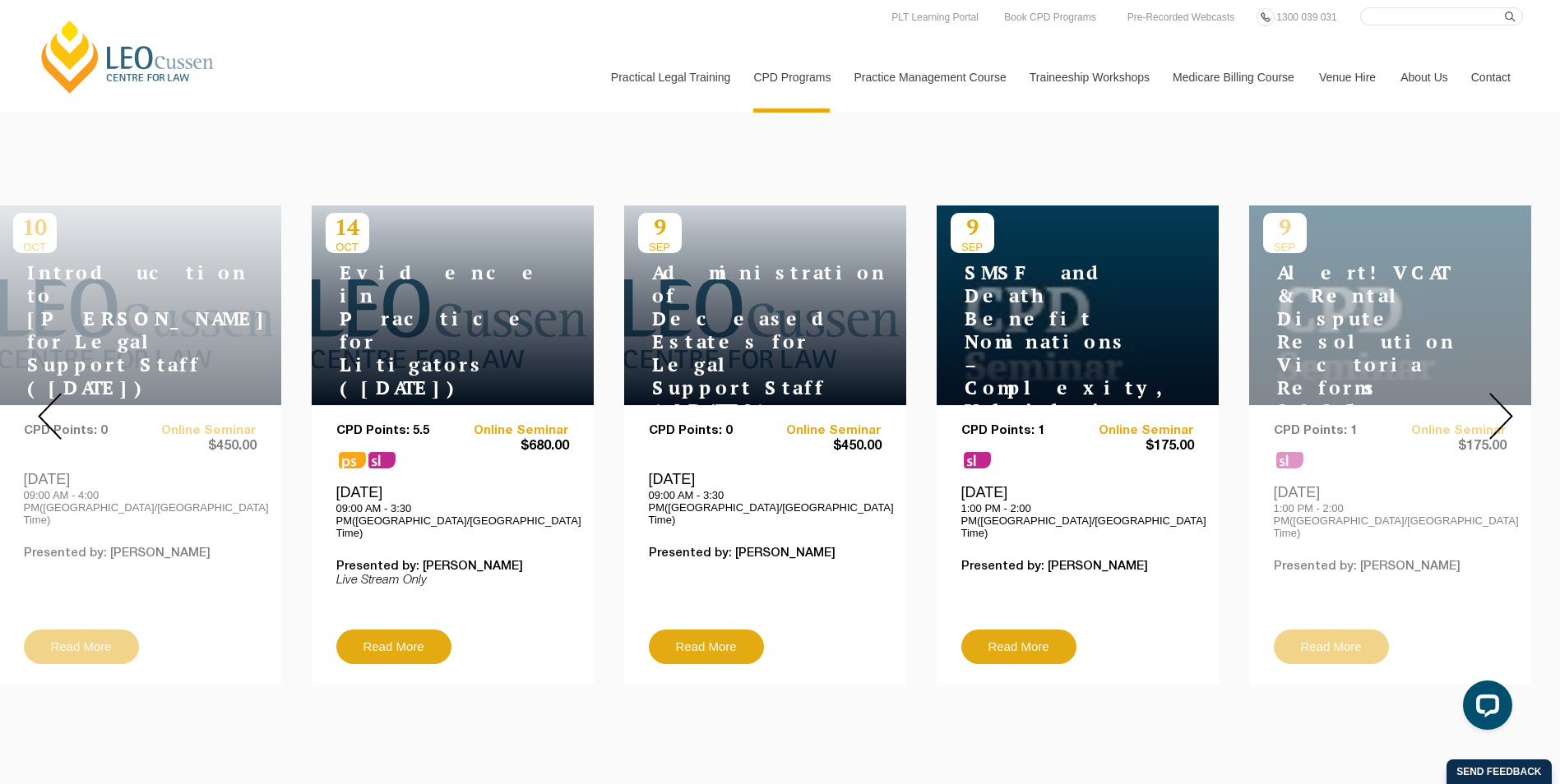
click at [1502, 403] on img at bounding box center [1501, 416] width 24 height 47
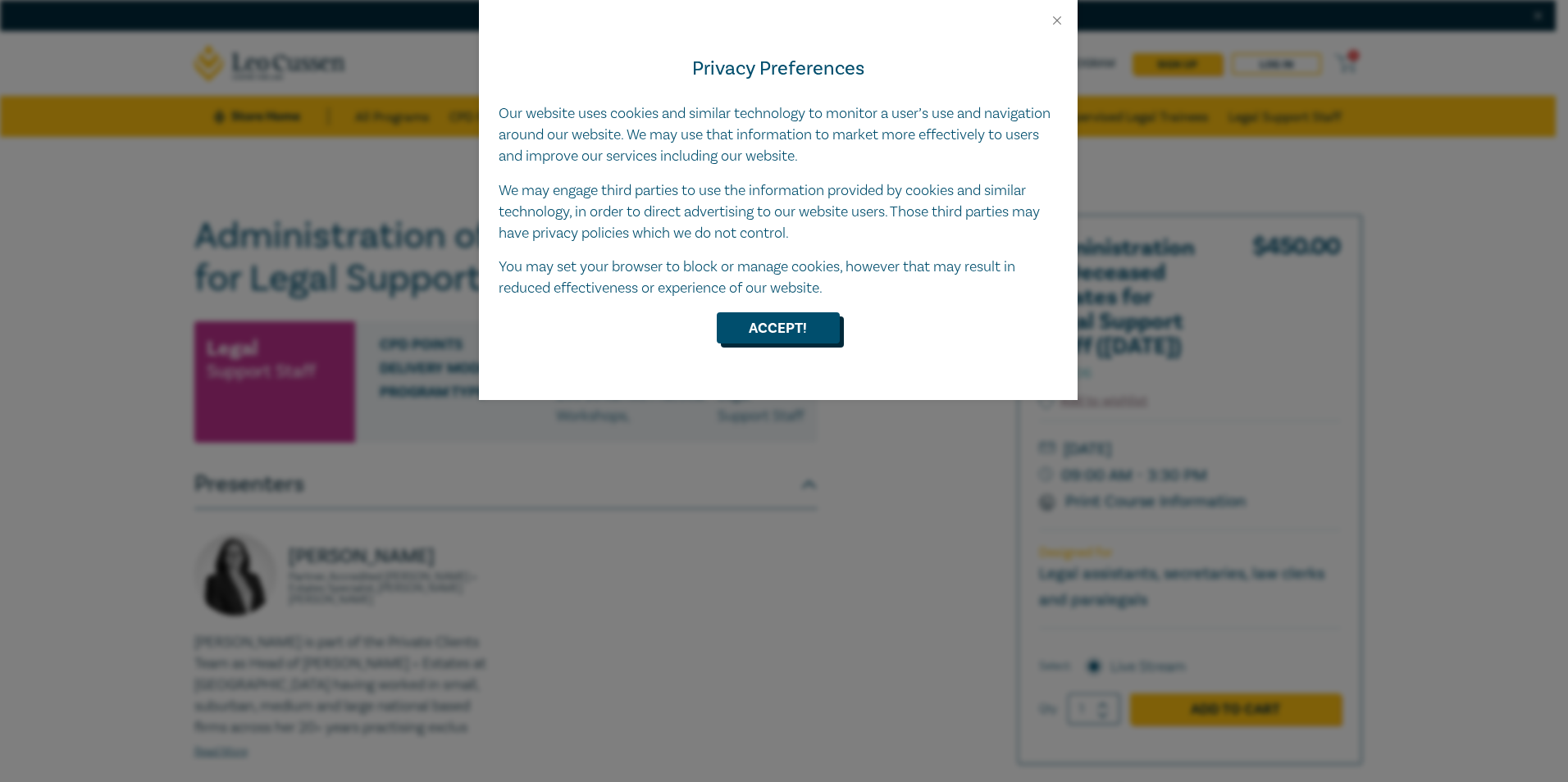
click at [775, 332] on button "Accept!" at bounding box center [778, 328] width 123 height 31
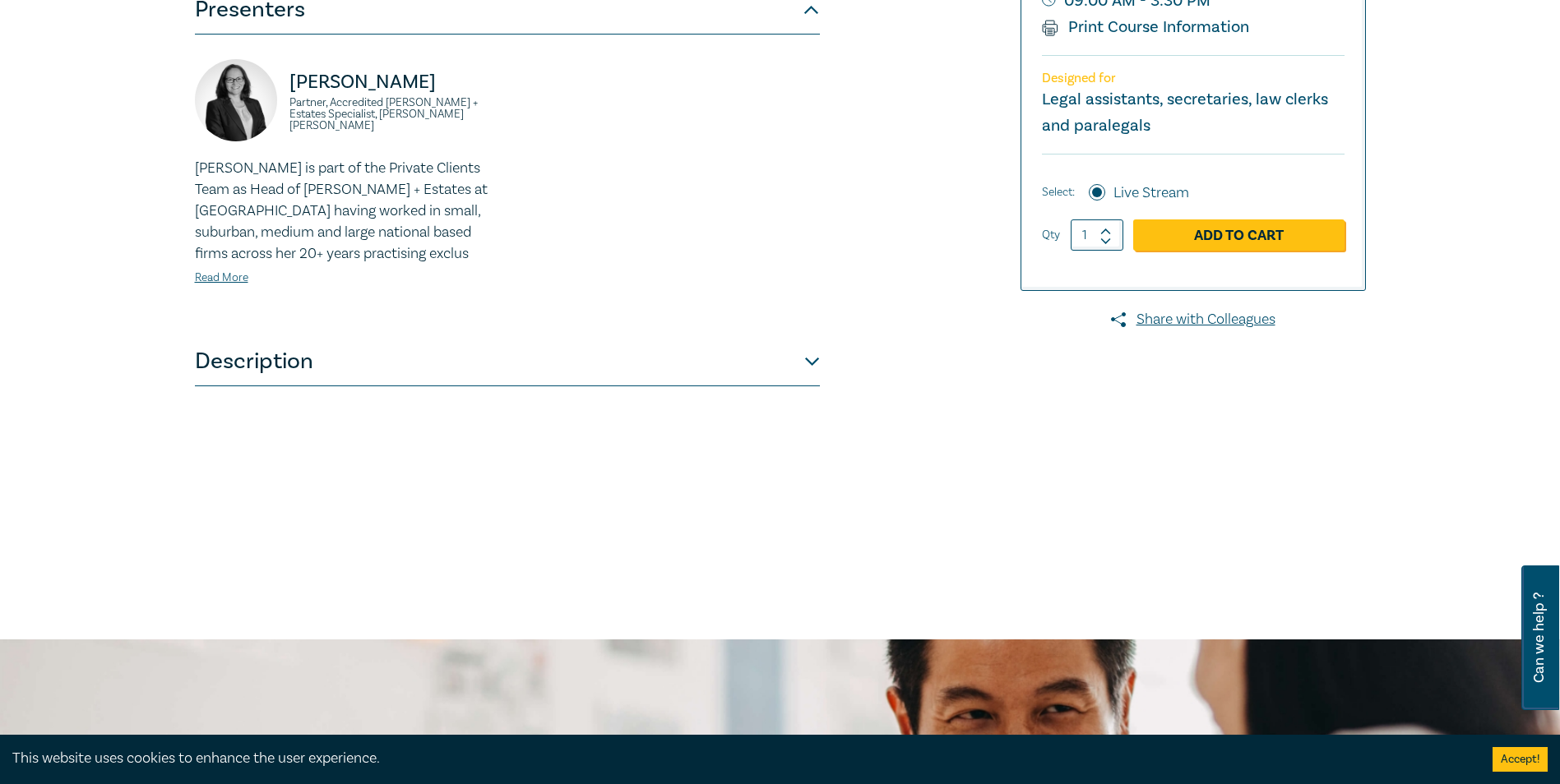
scroll to position [658, 0]
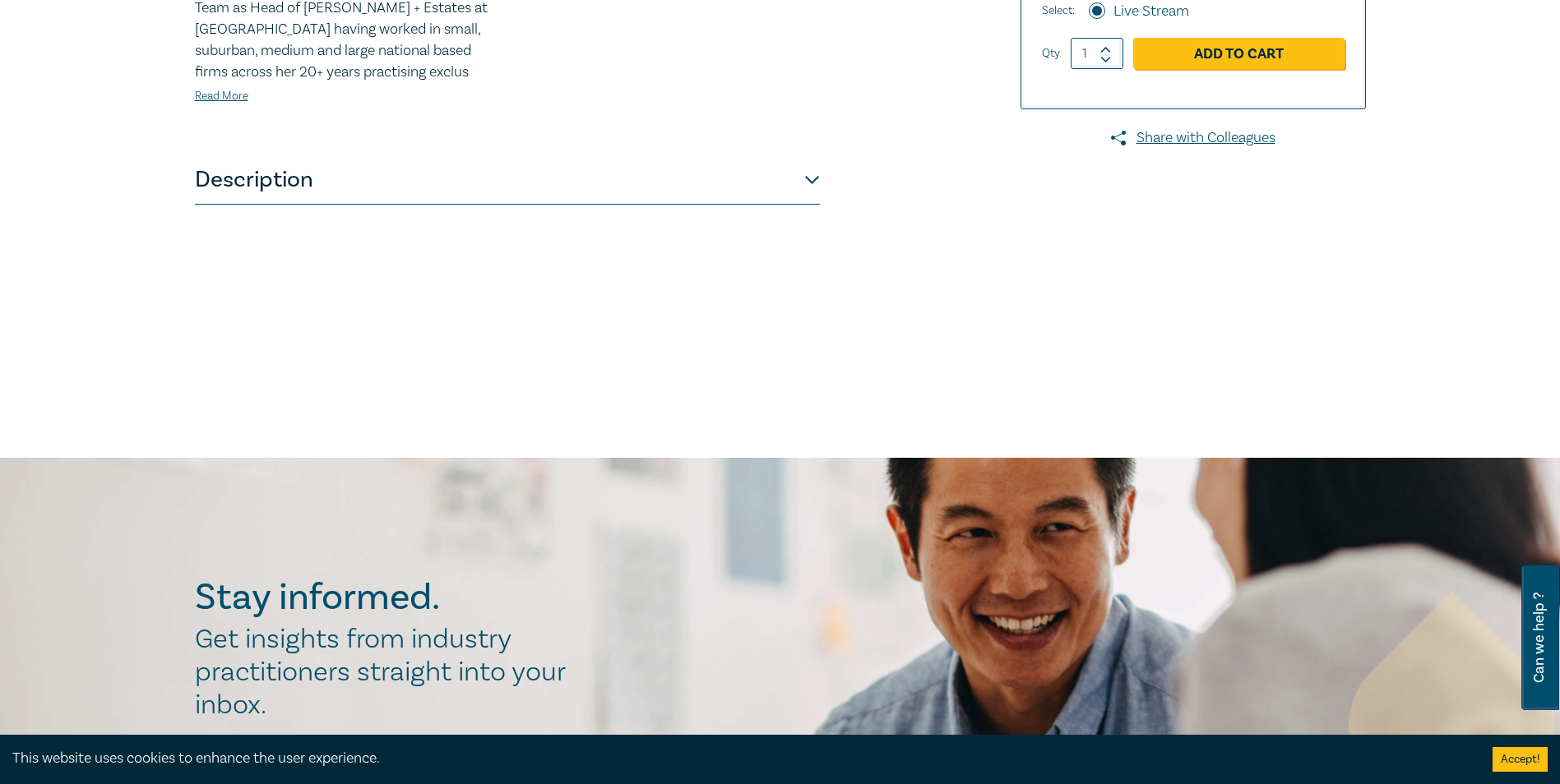
click at [815, 205] on button "Description" at bounding box center [508, 180] width 625 height 49
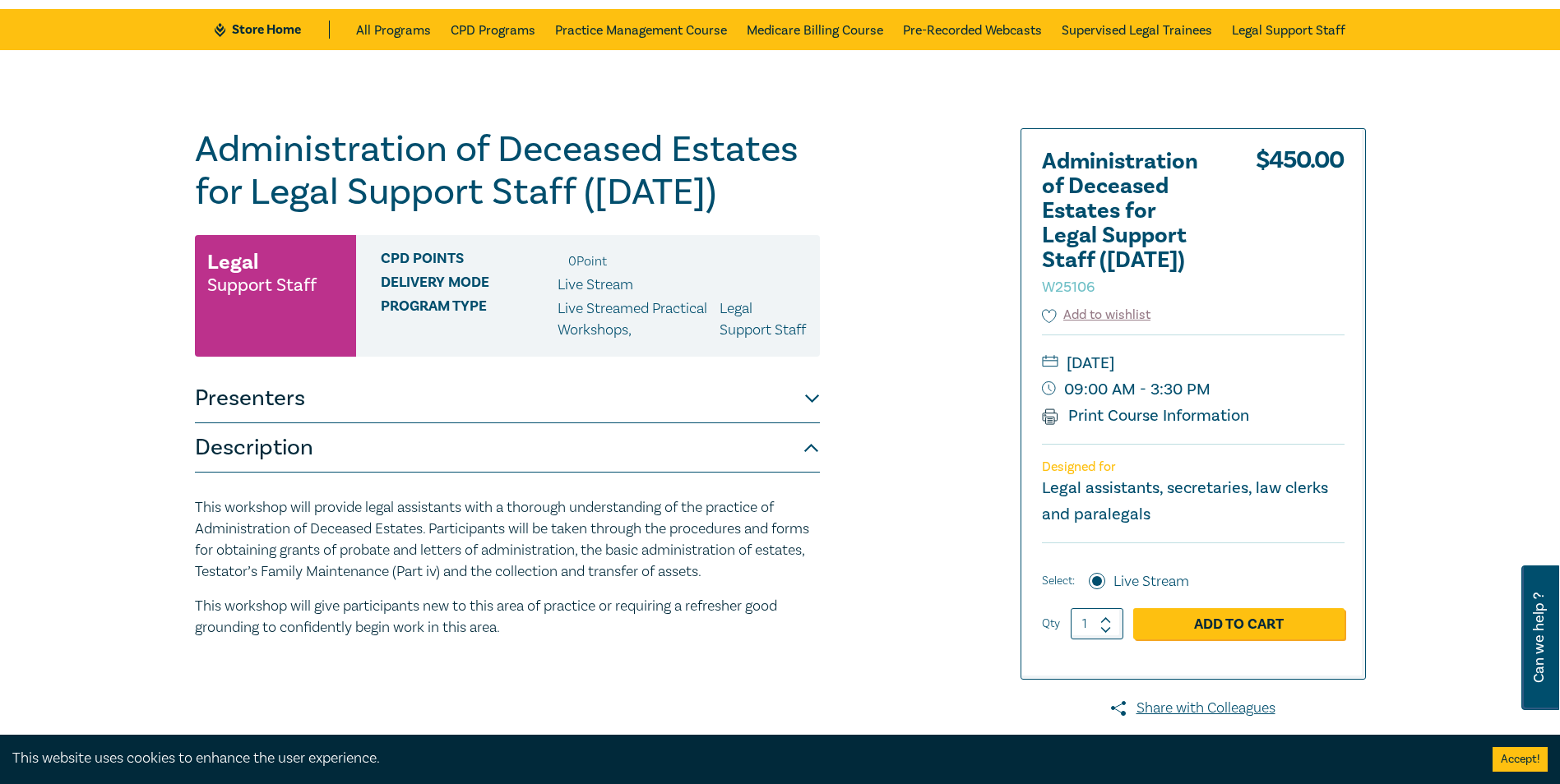
scroll to position [85, 0]
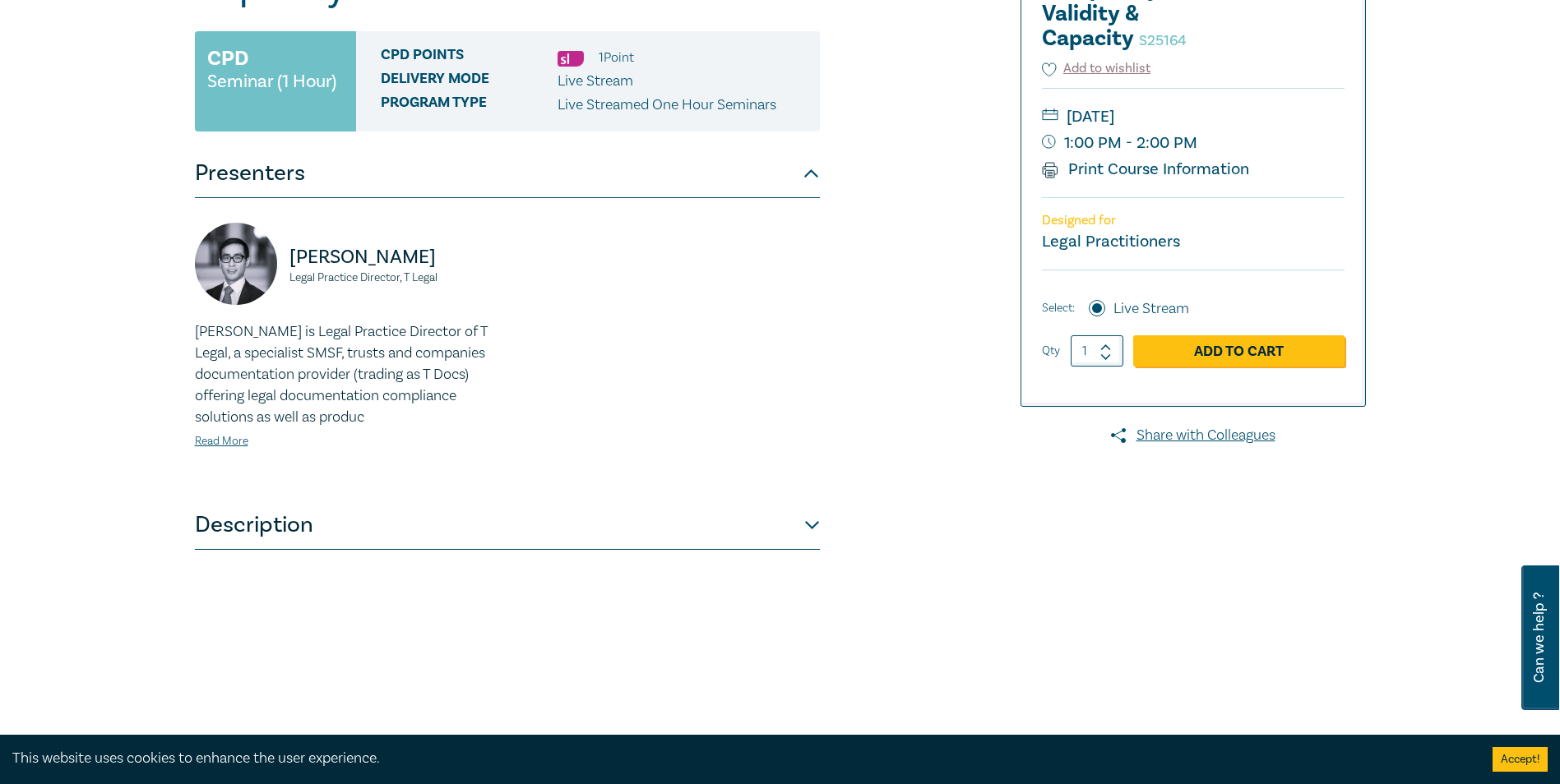
scroll to position [338, 0]
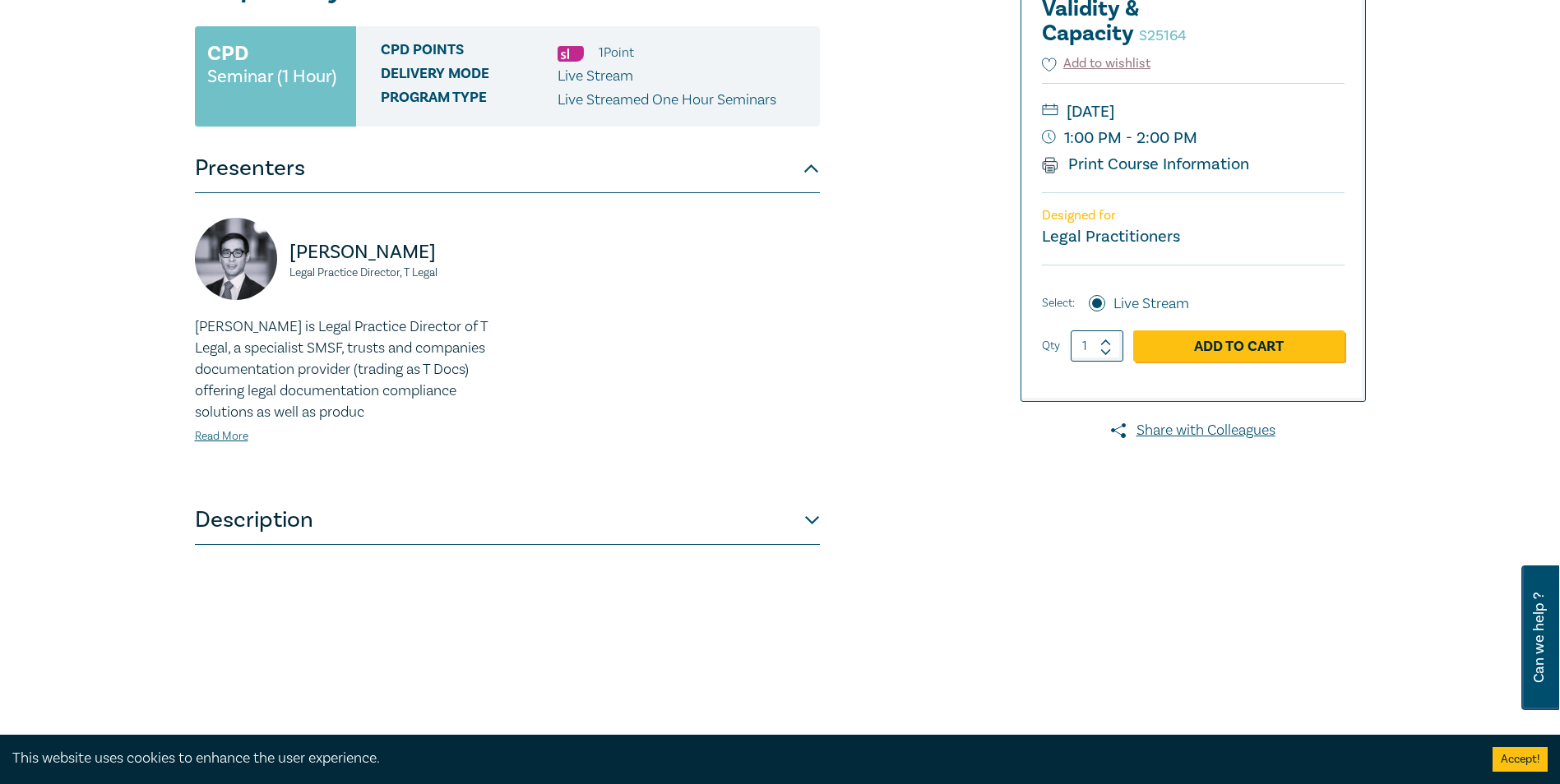
click at [821, 533] on div "SMSF and Death Benefit Nominations – Complexity, Validity & Capacity S25164 CPD…" at bounding box center [581, 288] width 794 height 822
click at [809, 522] on button "Description" at bounding box center [508, 520] width 625 height 49
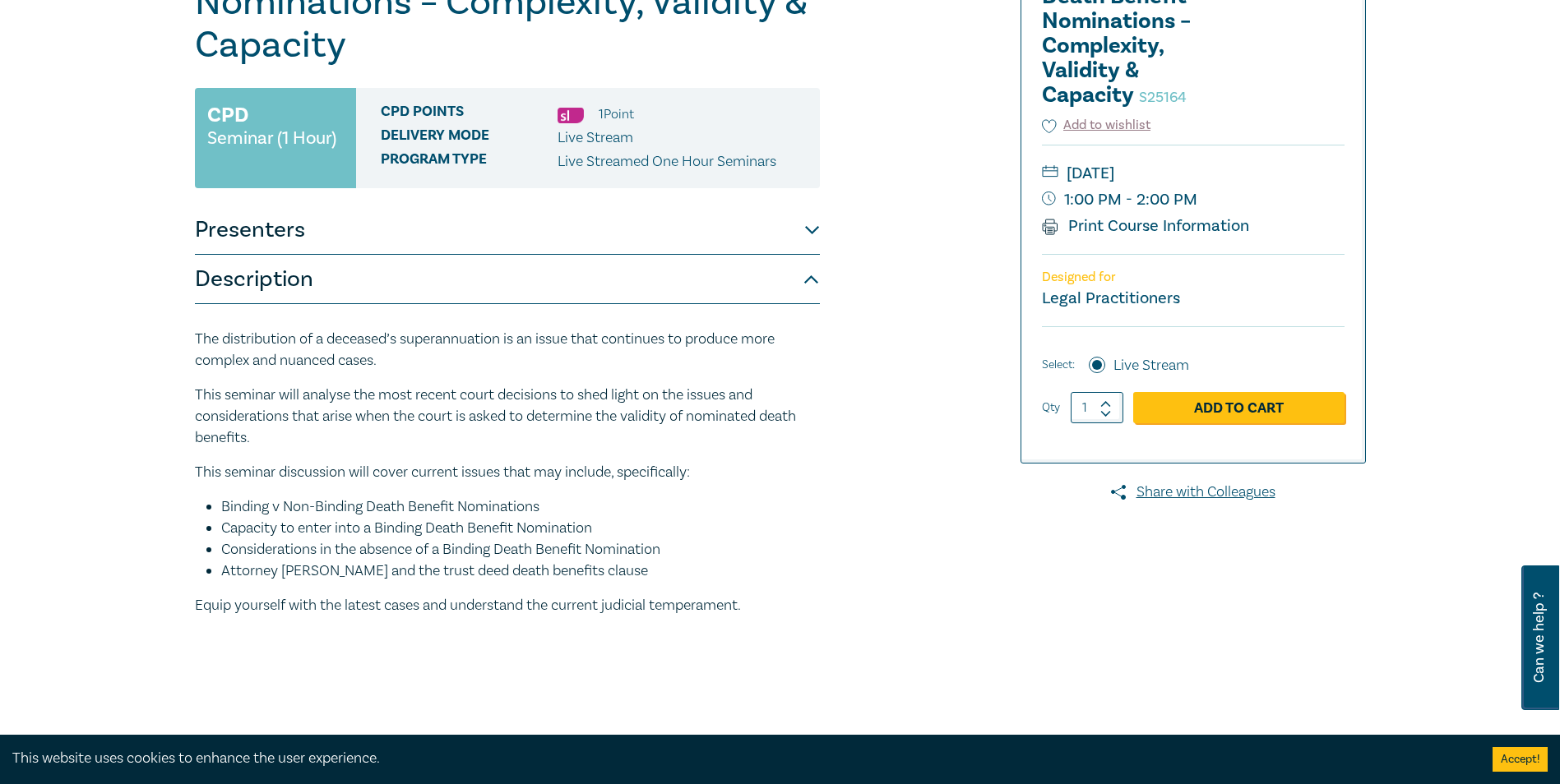
scroll to position [0, 0]
